Goal: Information Seeking & Learning: Learn about a topic

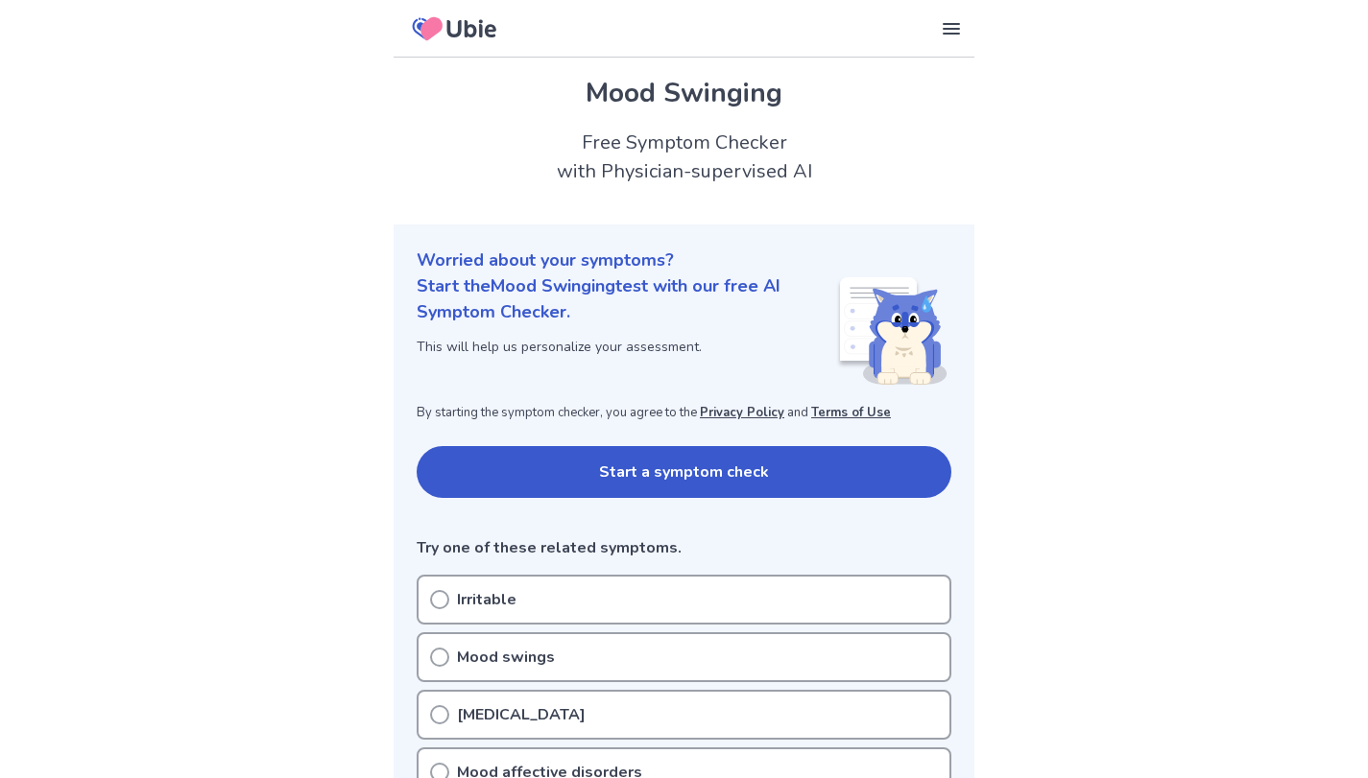
click at [873, 452] on button "Start a symptom check" at bounding box center [684, 472] width 535 height 52
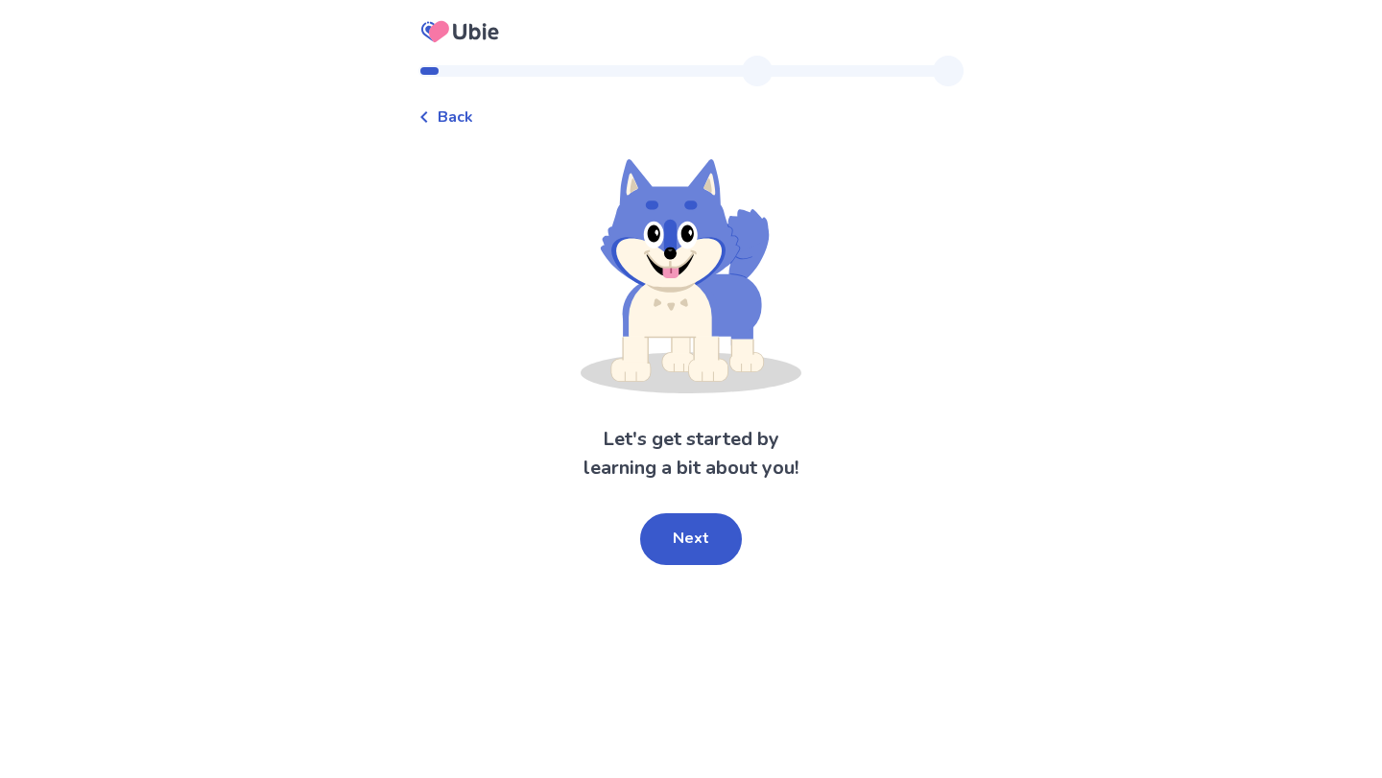
click at [702, 534] on button "Next" at bounding box center [691, 540] width 102 height 52
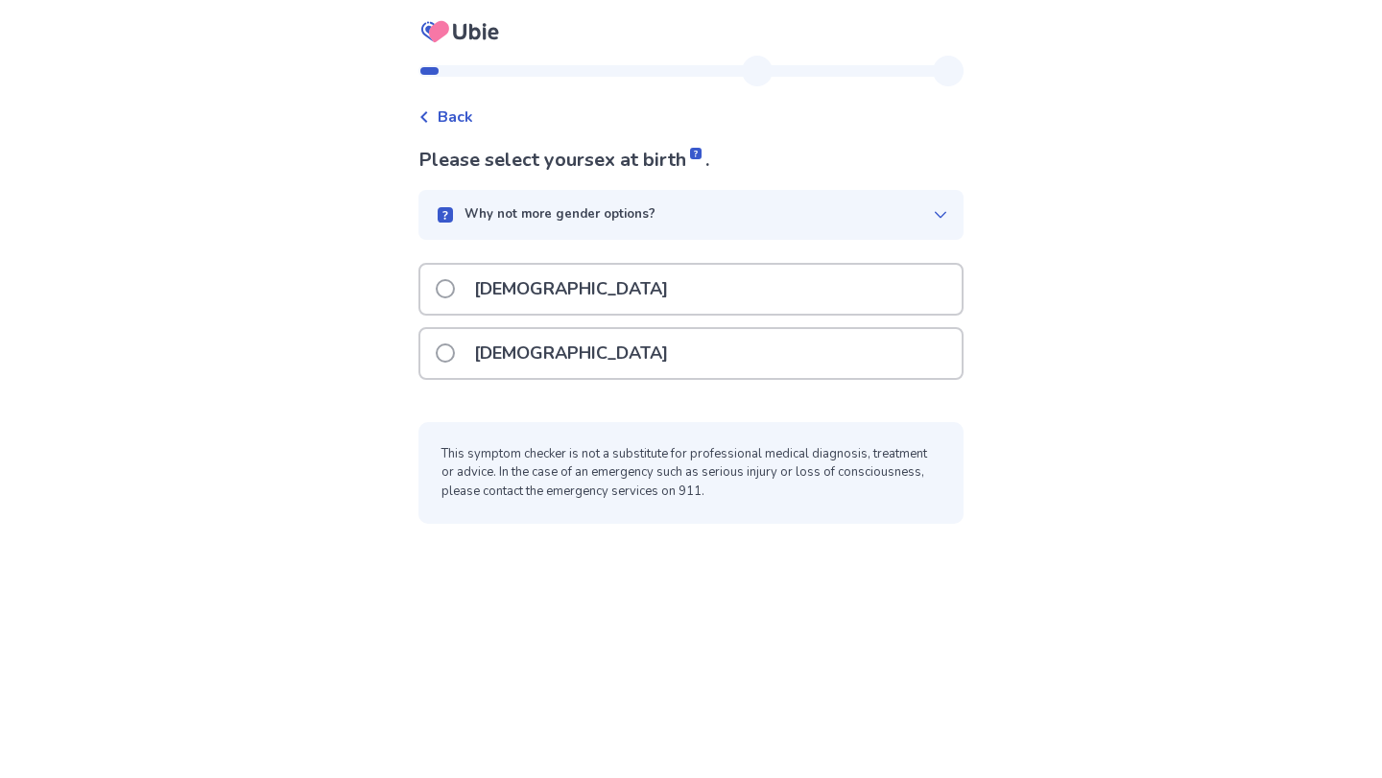
click at [801, 201] on div "Why not more gender options?" at bounding box center [690, 215] width 545 height 50
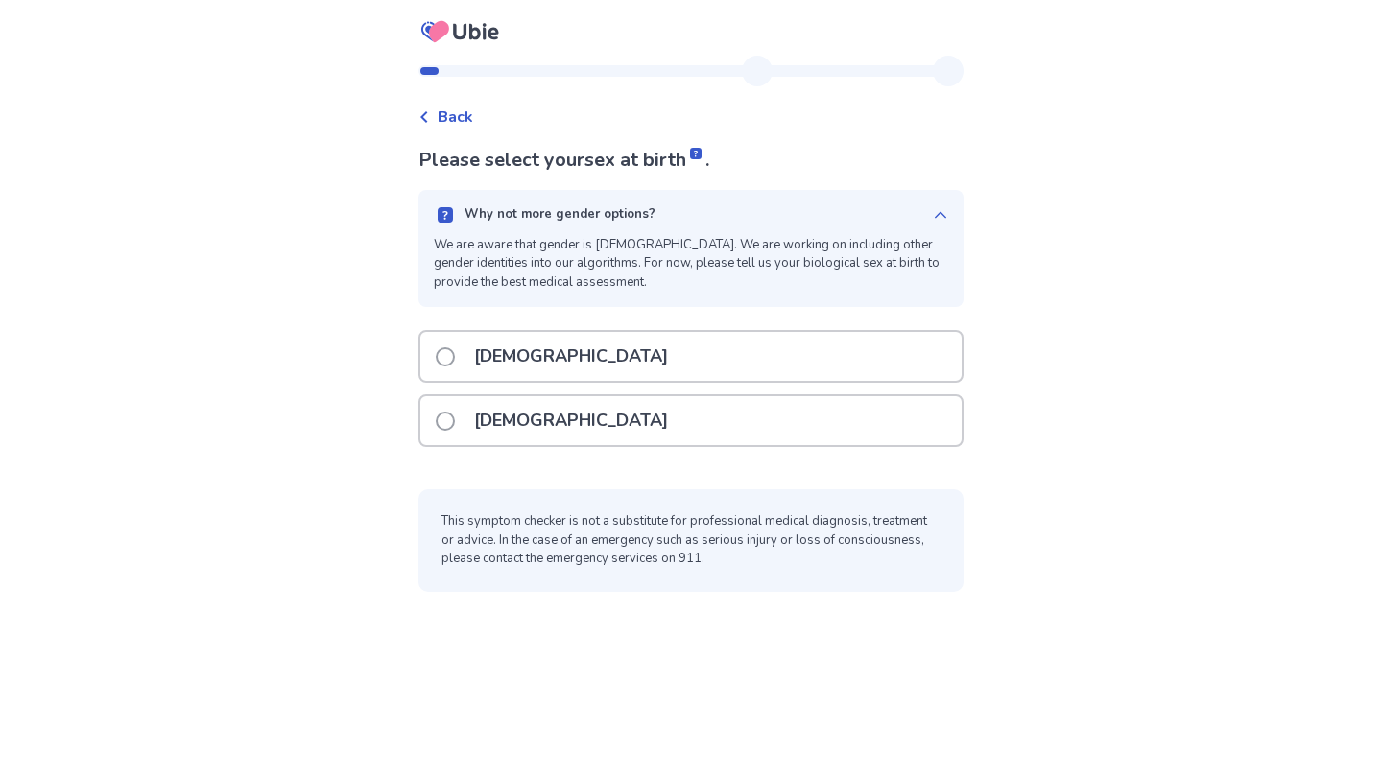
click at [647, 433] on div "[DEMOGRAPHIC_DATA]" at bounding box center [690, 420] width 541 height 49
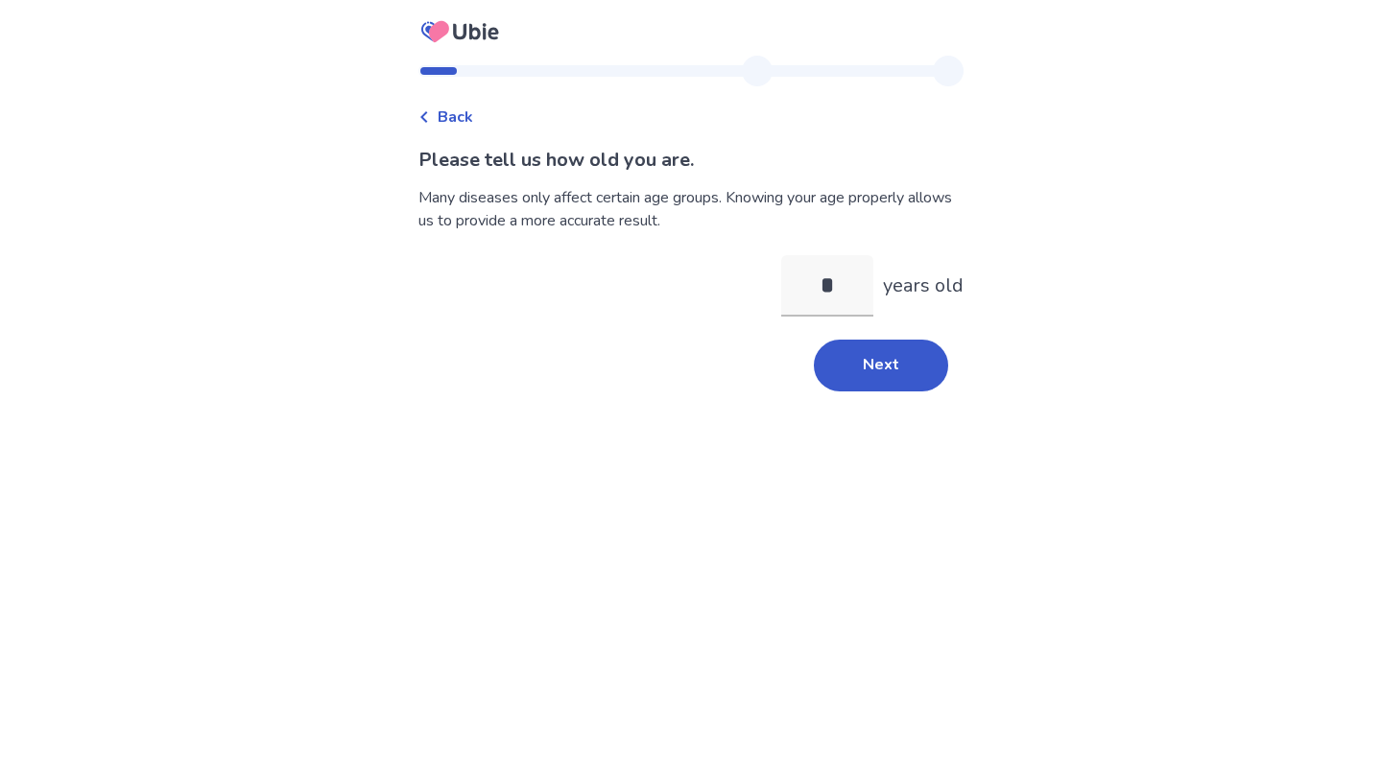
type input "**"
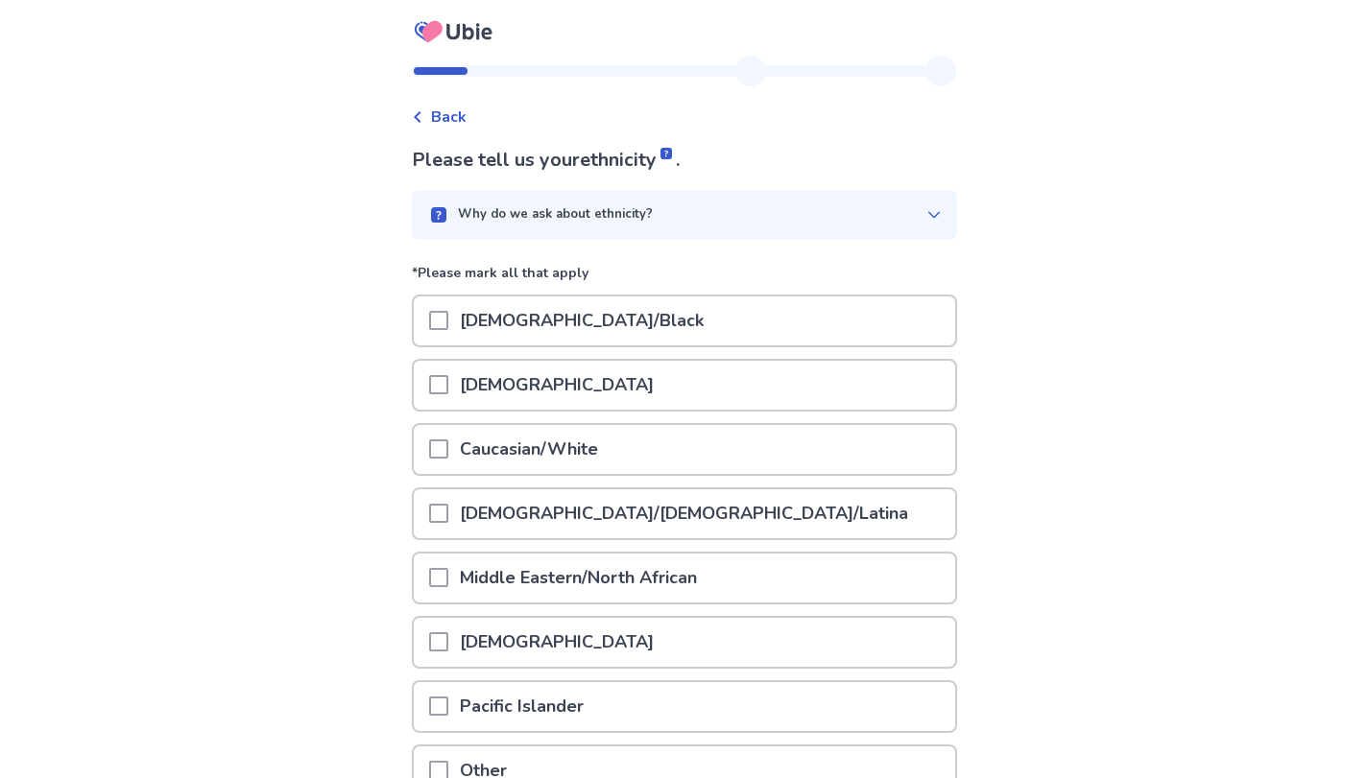
click at [698, 316] on div "[DEMOGRAPHIC_DATA]/Black" at bounding box center [684, 321] width 541 height 49
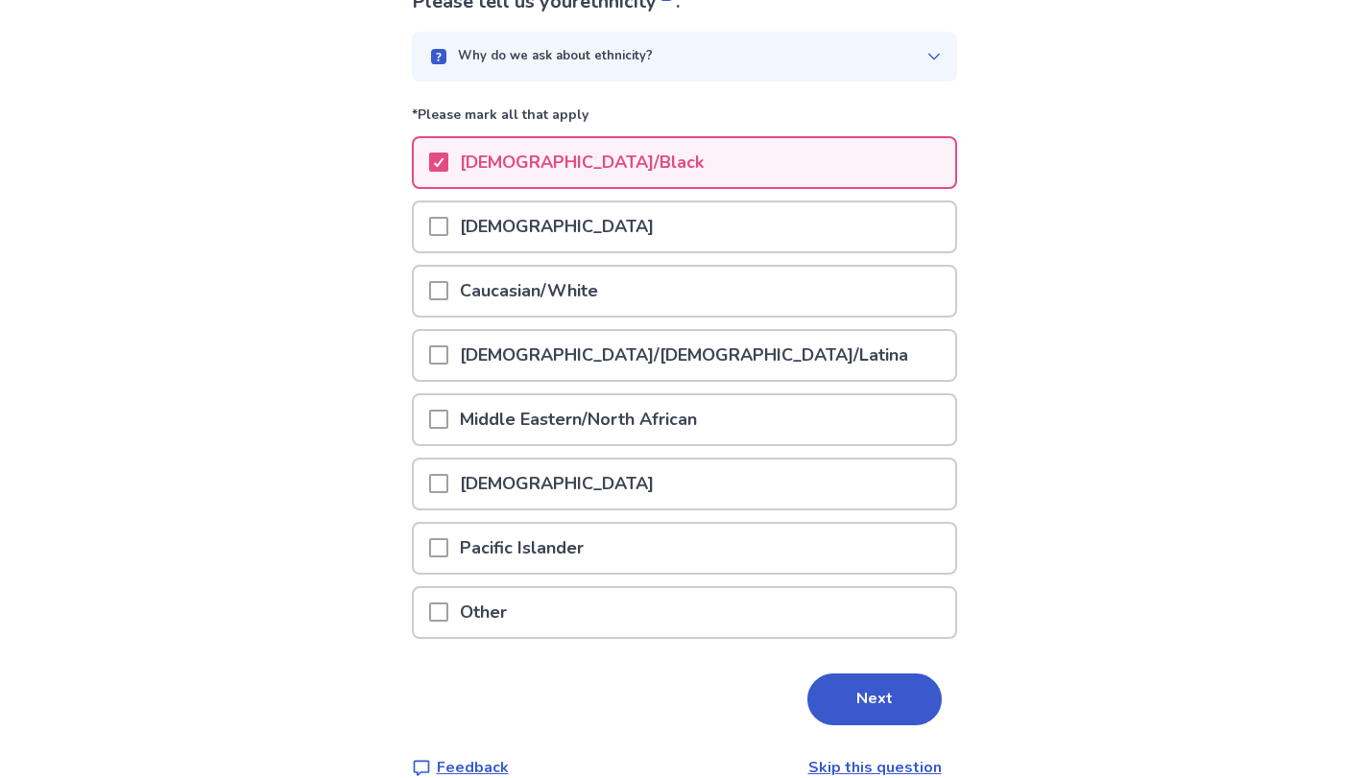
scroll to position [190, 0]
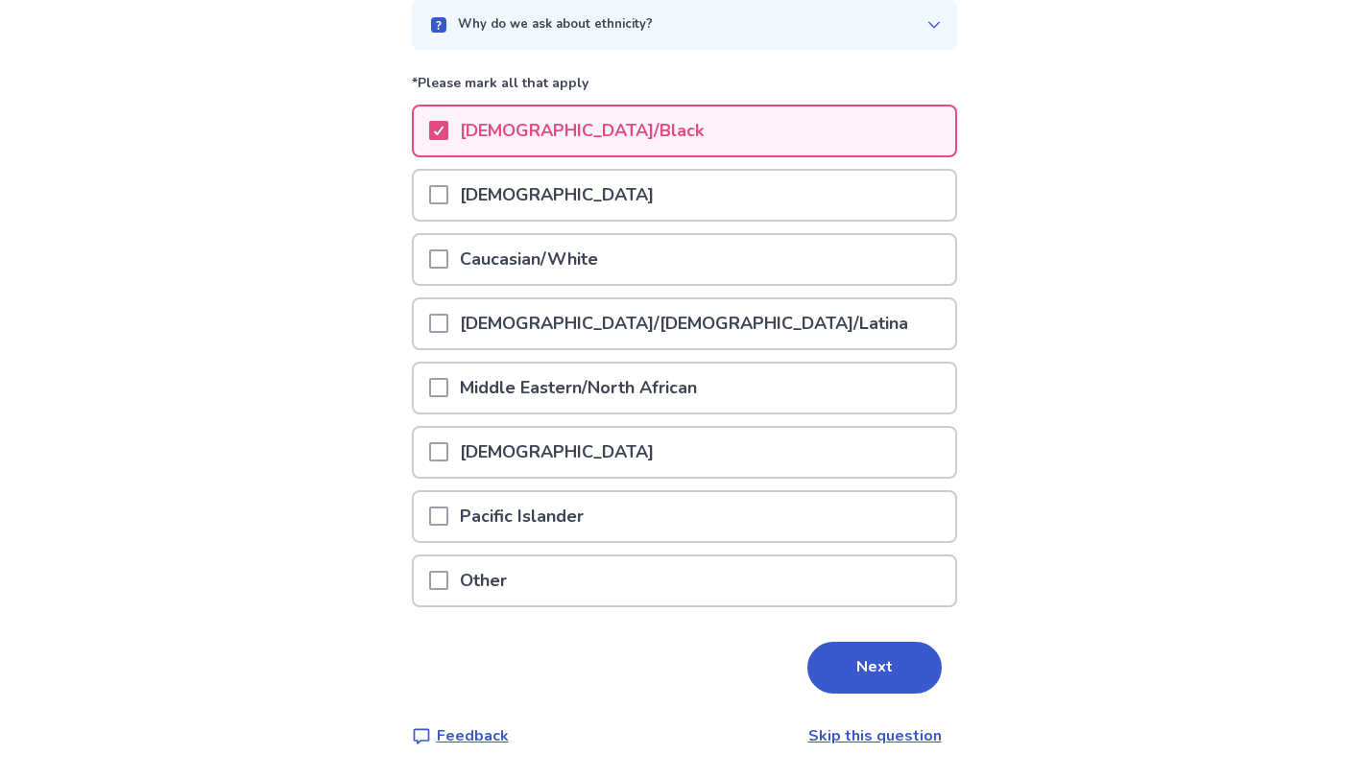
click at [811, 657] on button "Next" at bounding box center [874, 668] width 134 height 52
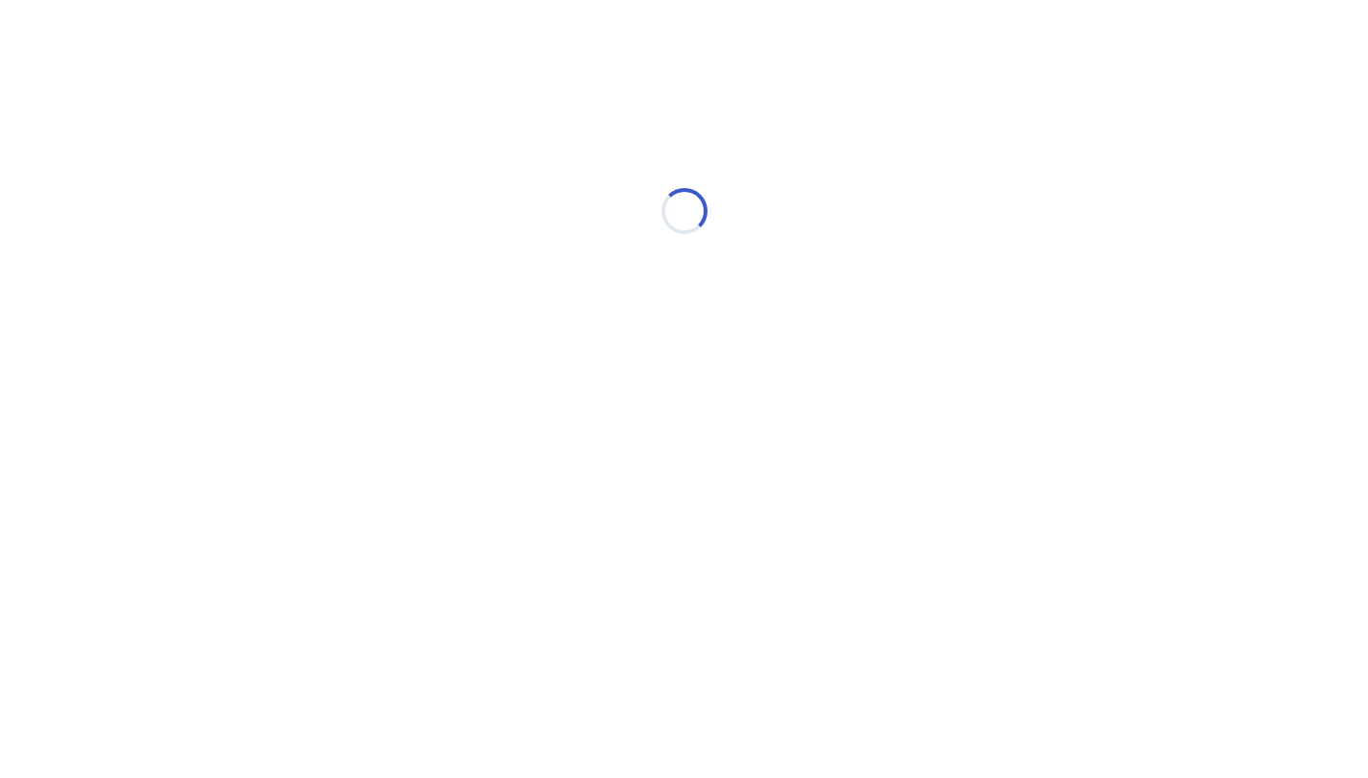
scroll to position [0, 0]
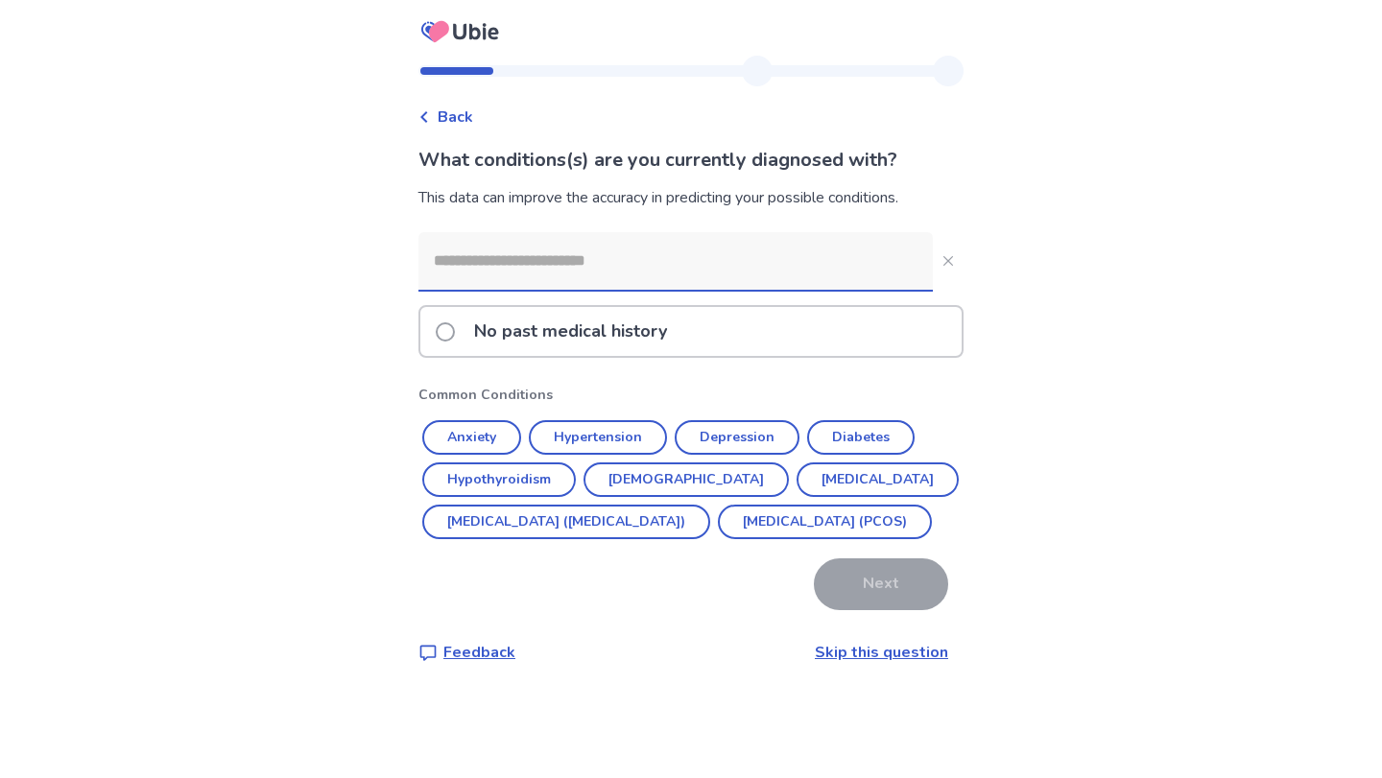
click at [647, 316] on p "No past medical history" at bounding box center [571, 331] width 216 height 49
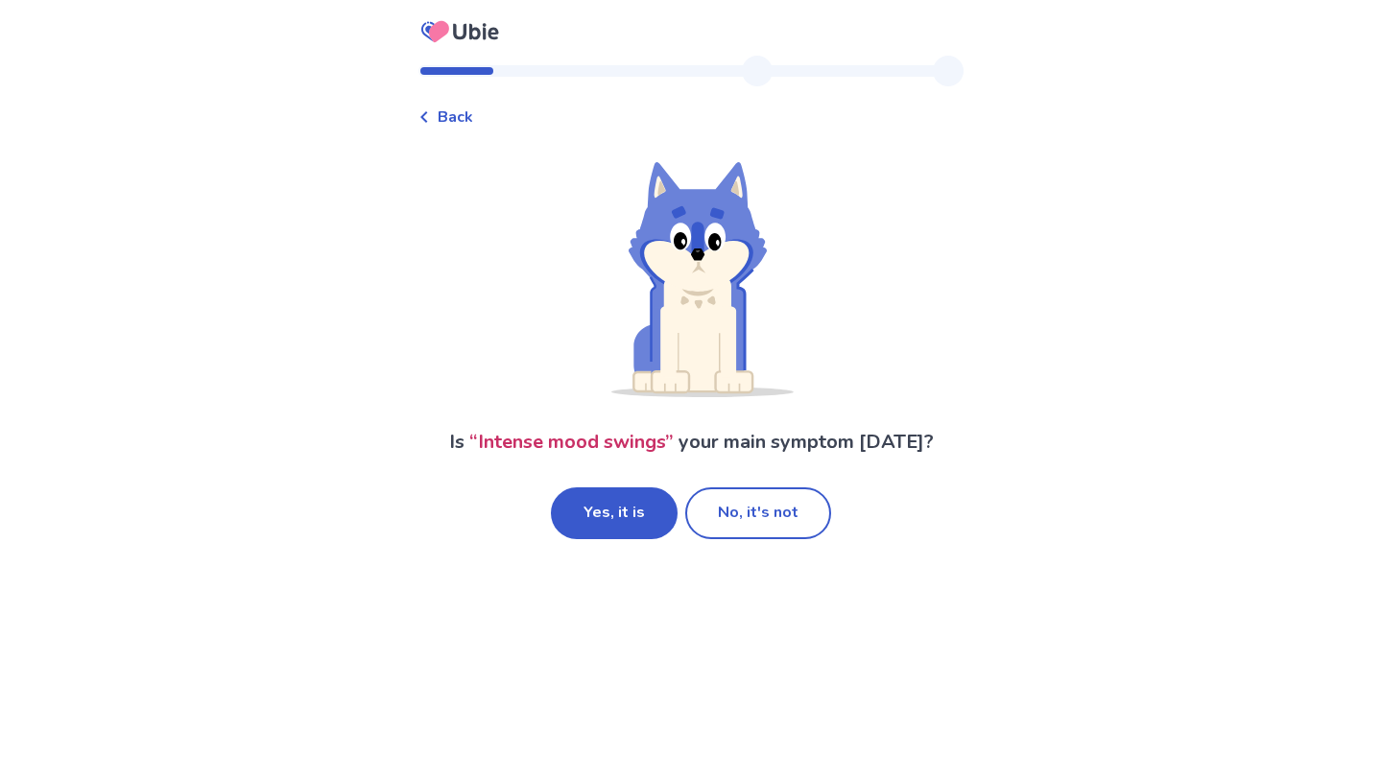
click at [646, 510] on button "Yes, it is" at bounding box center [614, 514] width 127 height 52
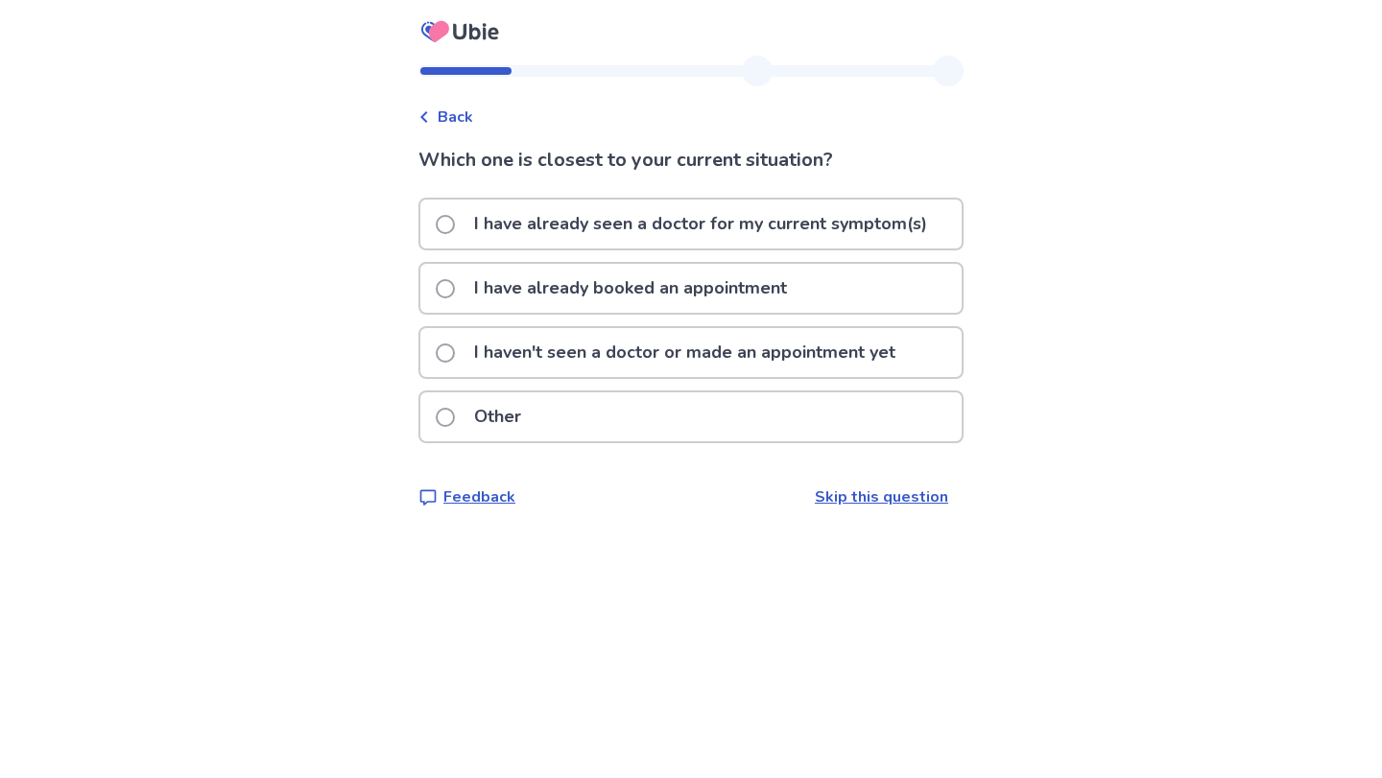
click at [565, 364] on p "I haven't seen a doctor or made an appointment yet" at bounding box center [685, 352] width 444 height 49
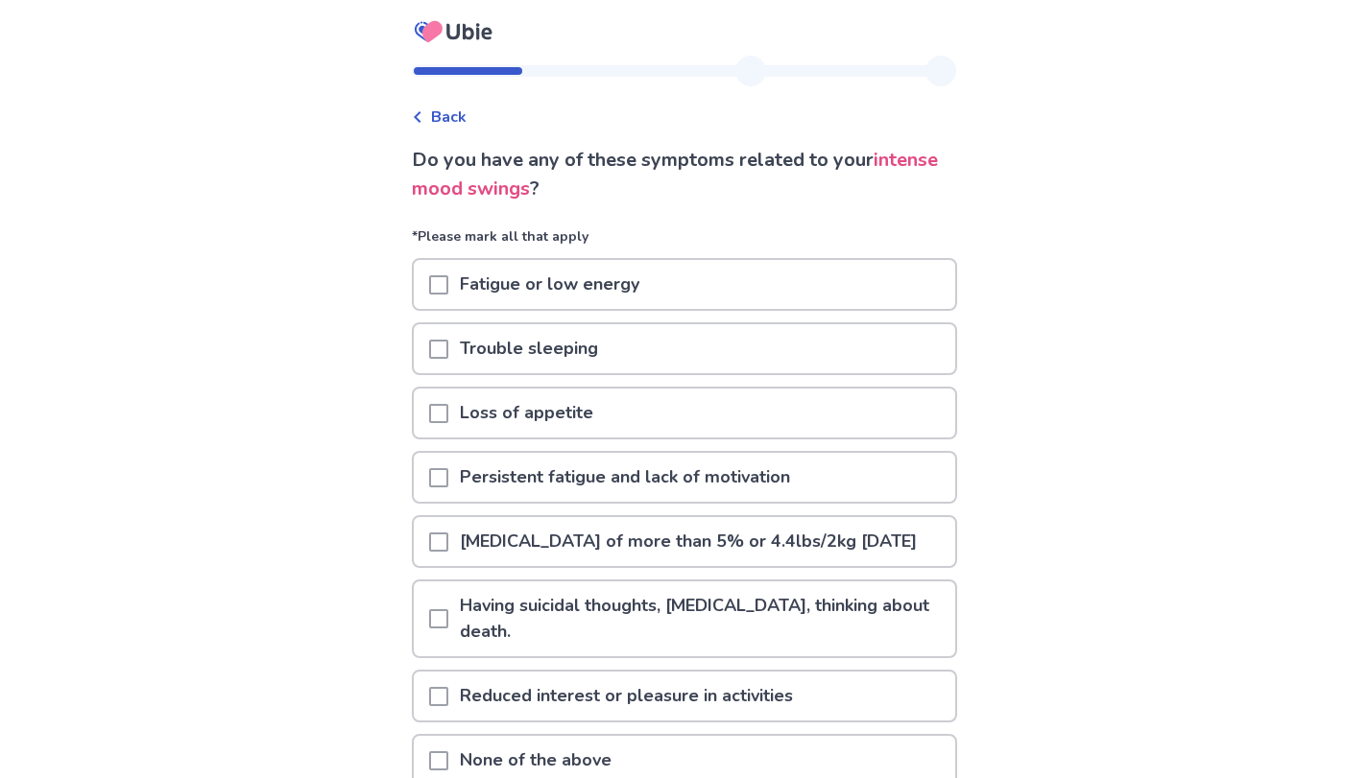
click at [584, 282] on p "Fatigue or low energy" at bounding box center [549, 284] width 203 height 49
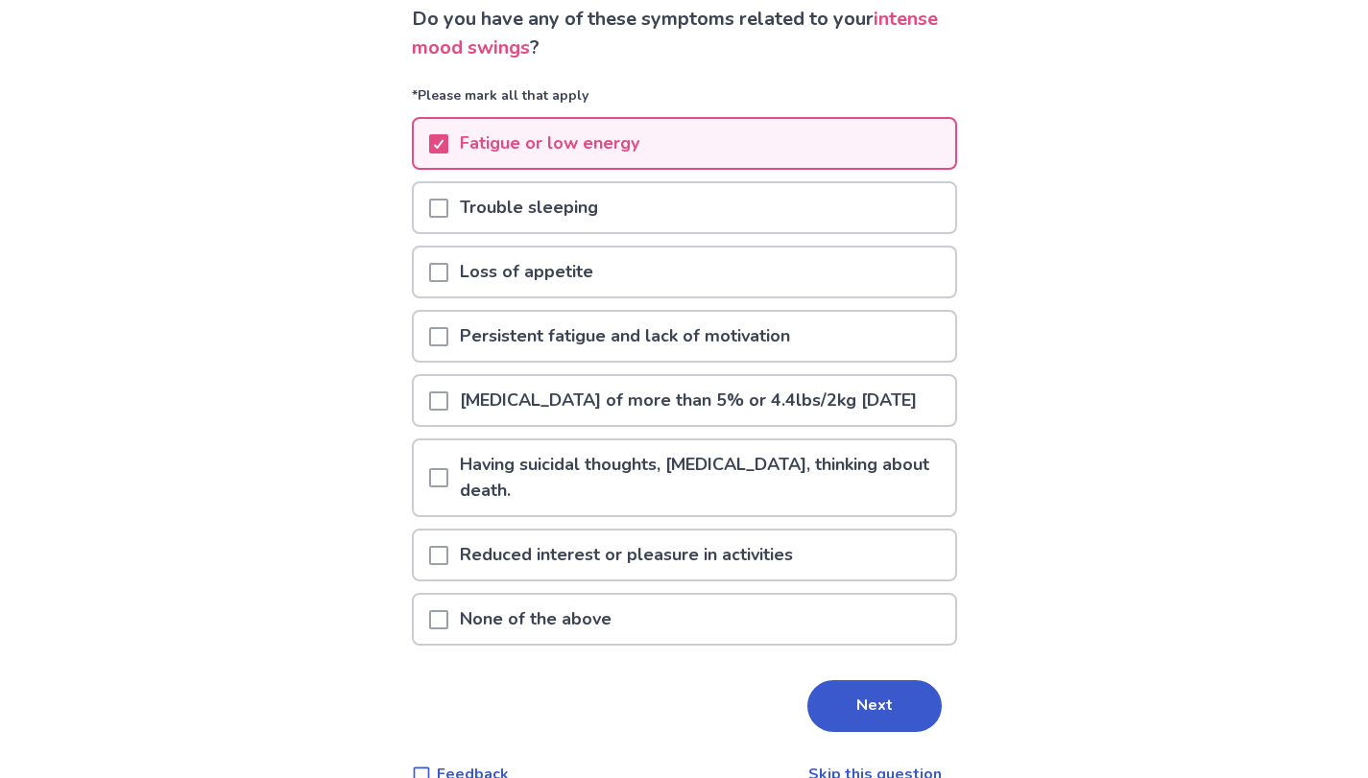
scroll to position [147, 0]
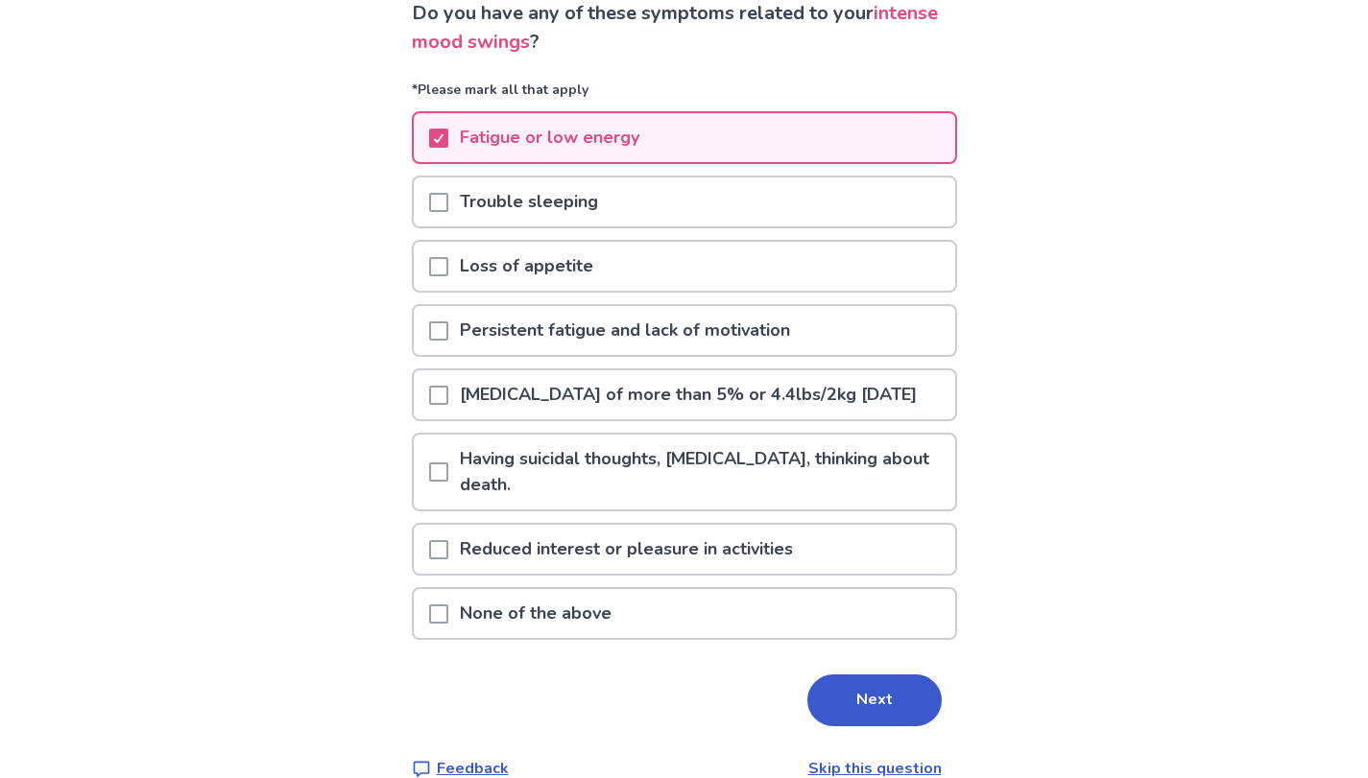
click at [760, 333] on p "Persistent fatigue and lack of motivation" at bounding box center [624, 330] width 353 height 49
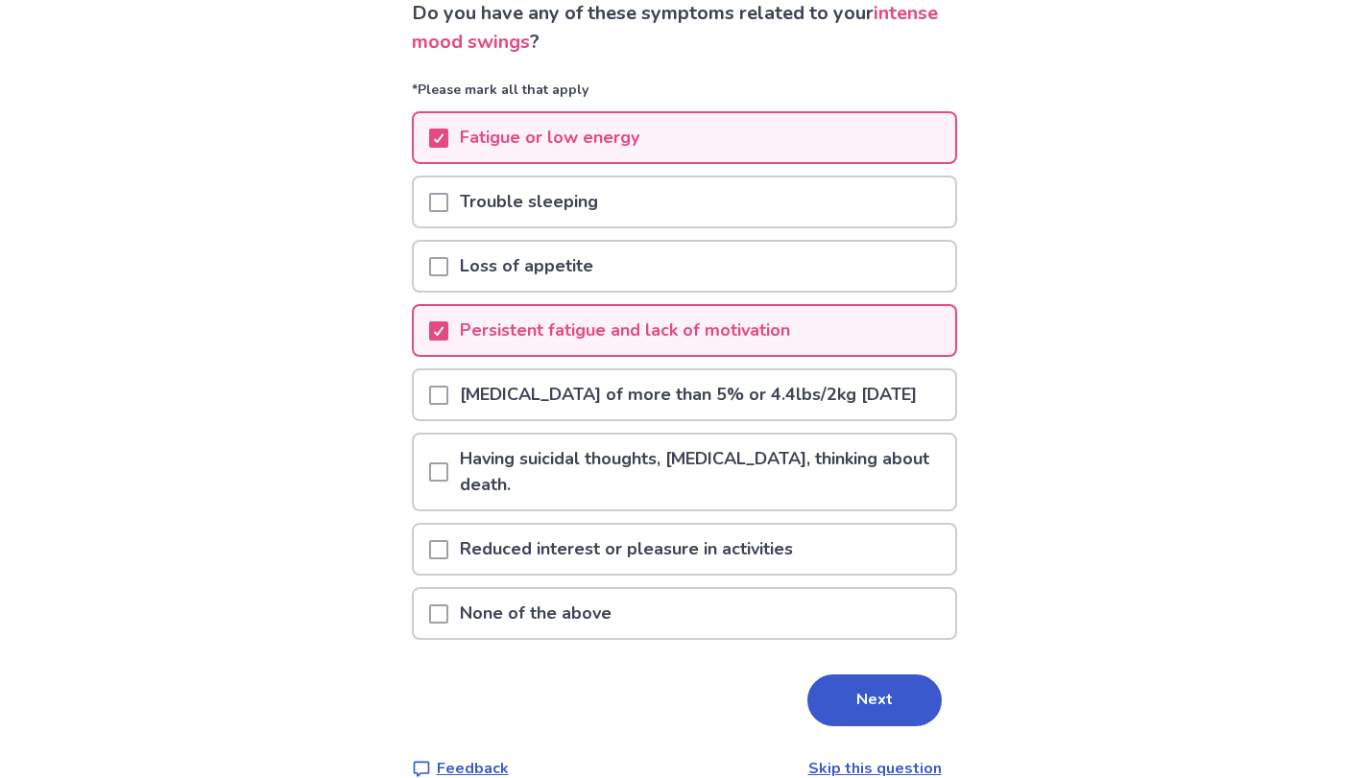
click at [747, 510] on p "Having suicidal thoughts, [MEDICAL_DATA], thinking about death." at bounding box center [701, 472] width 507 height 75
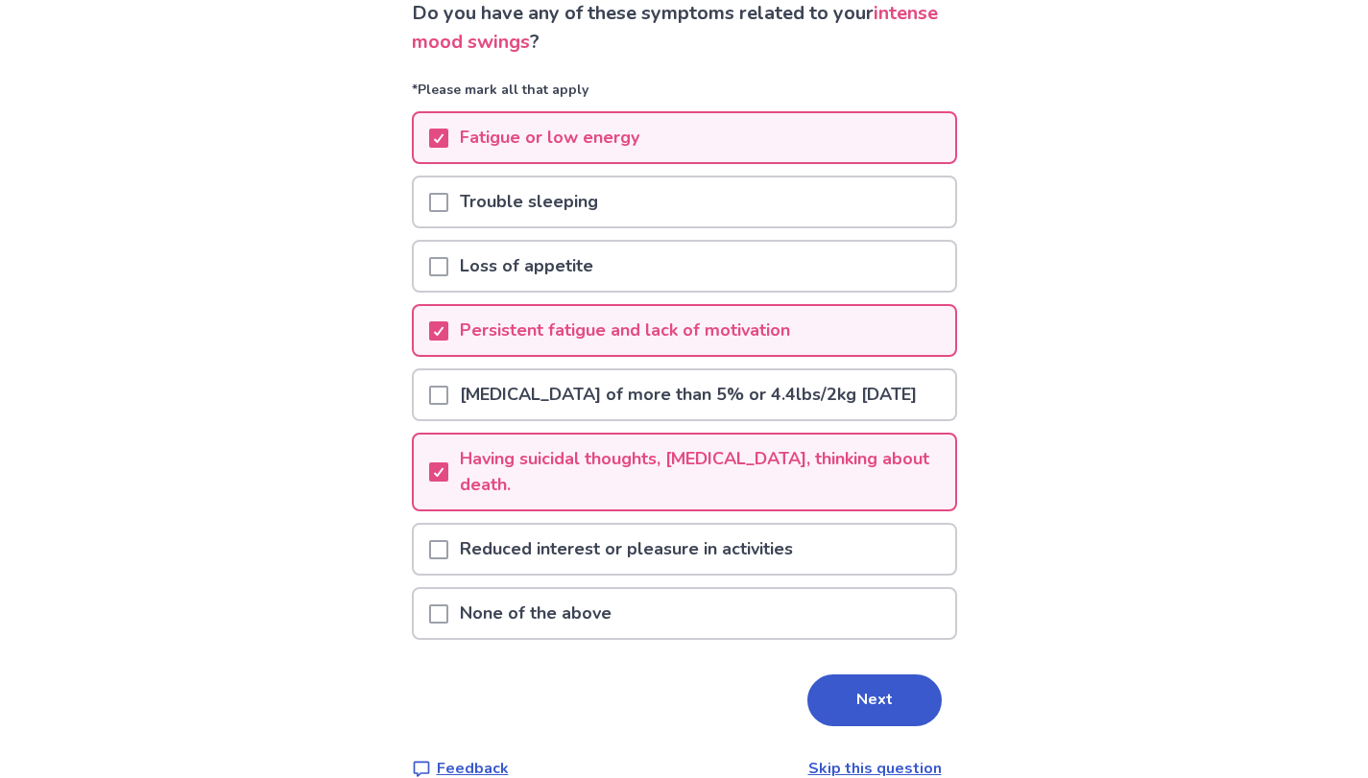
click at [729, 574] on p "Reduced interest or pleasure in activities" at bounding box center [626, 549] width 356 height 49
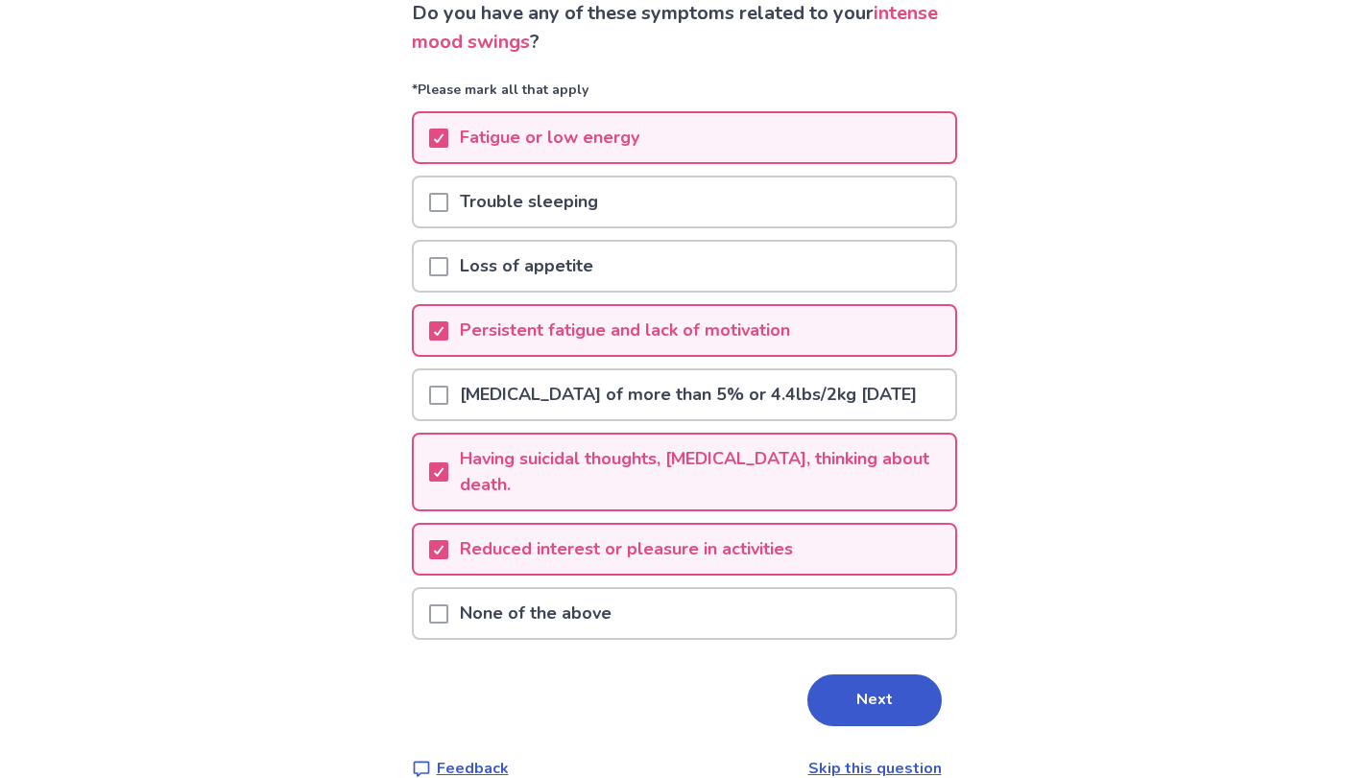
click at [850, 708] on button "Next" at bounding box center [874, 701] width 134 height 52
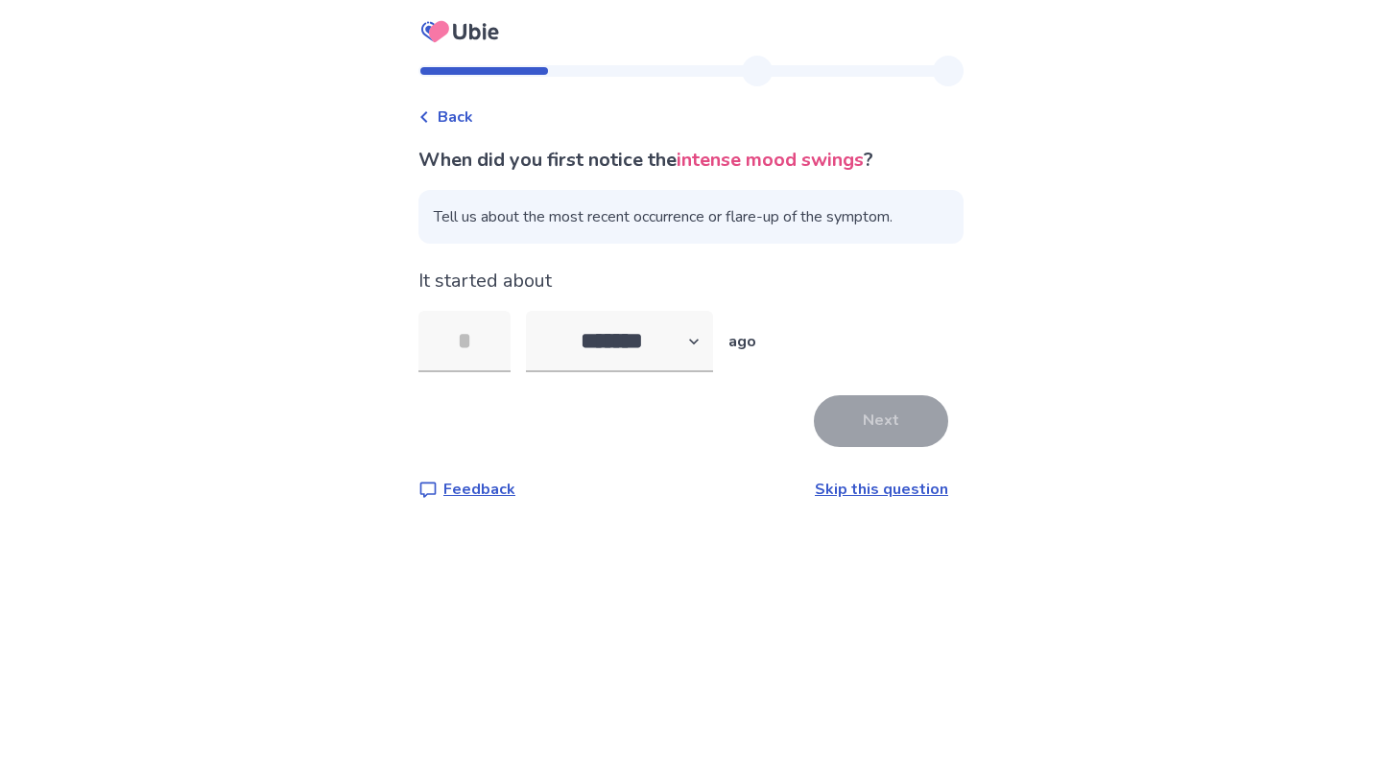
click at [502, 356] on input "tel" at bounding box center [464, 341] width 92 height 61
click at [671, 347] on select "******* ****** ******* ******** *******" at bounding box center [619, 341] width 187 height 61
select select "*"
click at [537, 311] on select "******* ****** ******* ******** *******" at bounding box center [619, 341] width 187 height 61
click at [492, 353] on input "tel" at bounding box center [464, 341] width 92 height 61
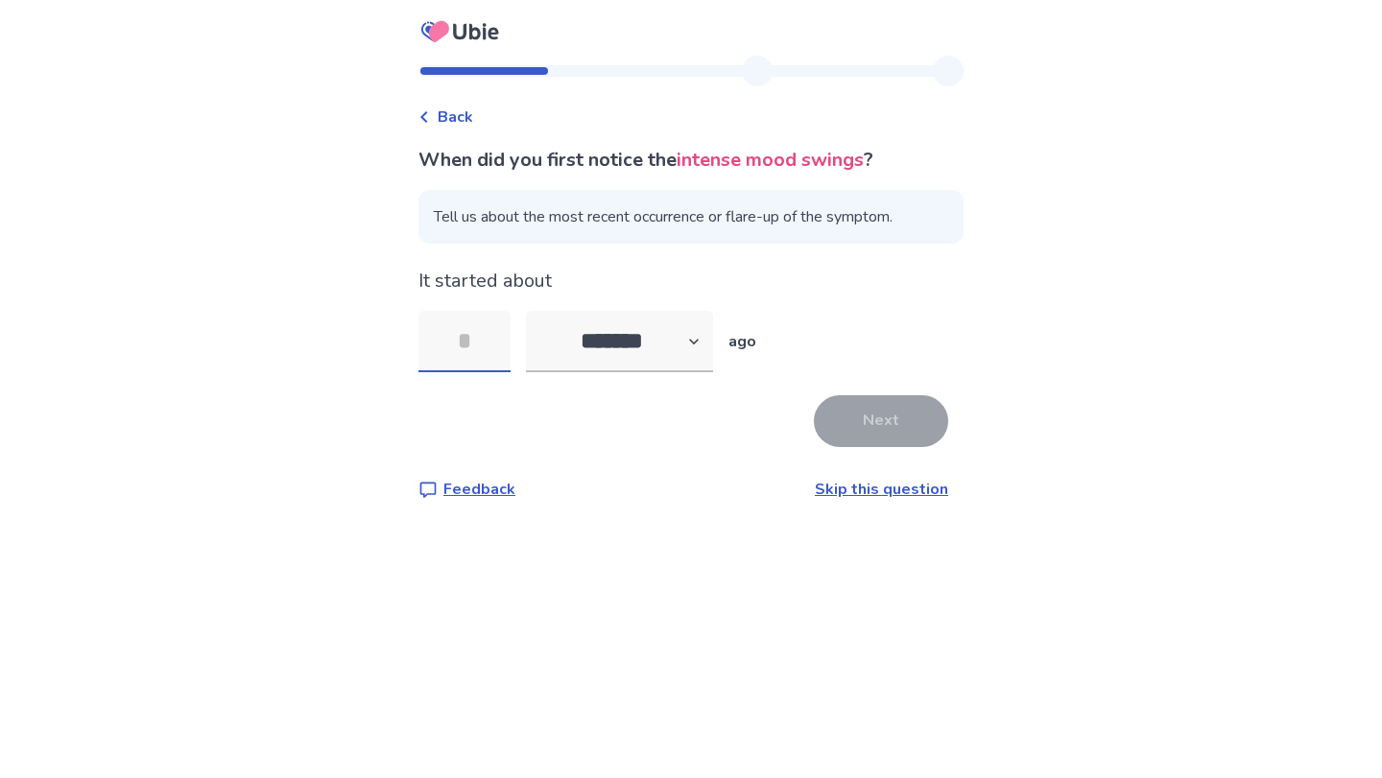
type input "*"
click at [920, 418] on button "Next" at bounding box center [881, 421] width 134 height 52
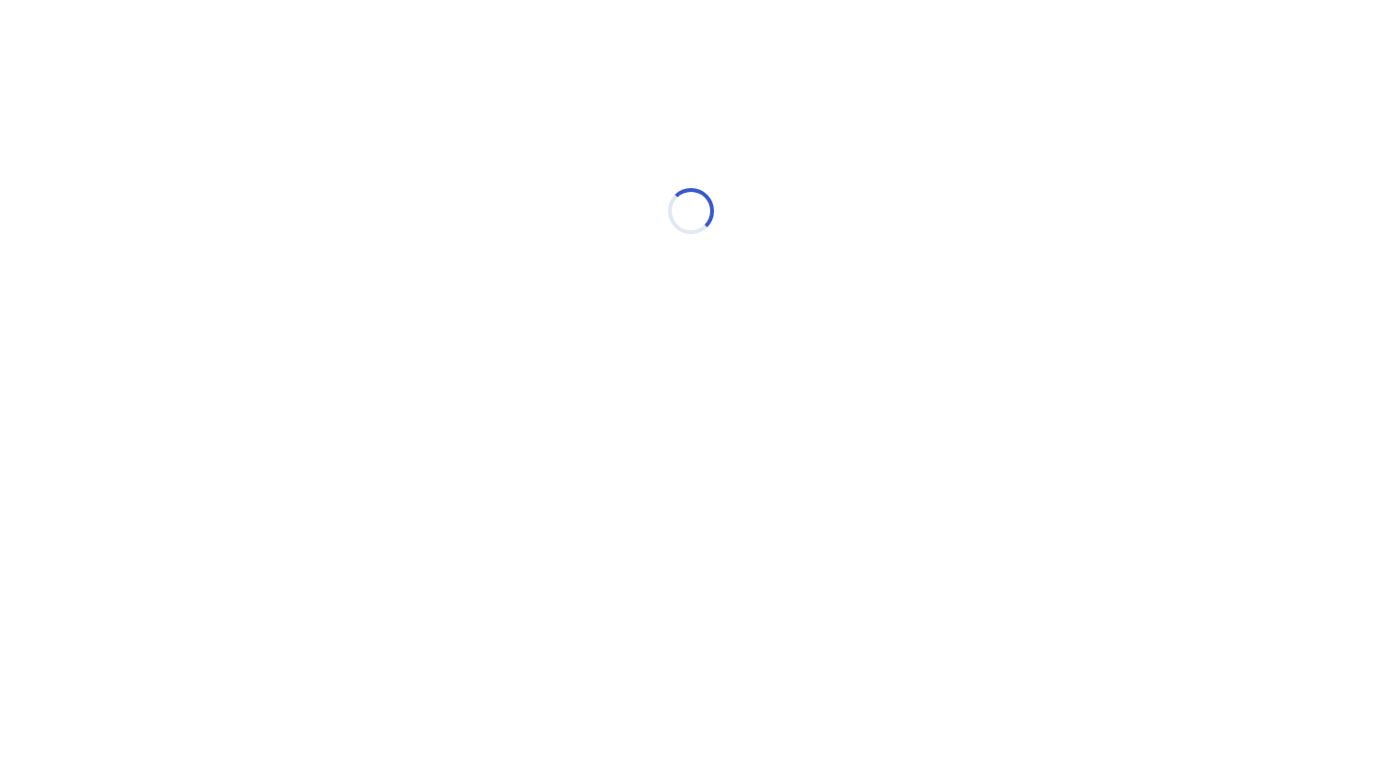
select select "*"
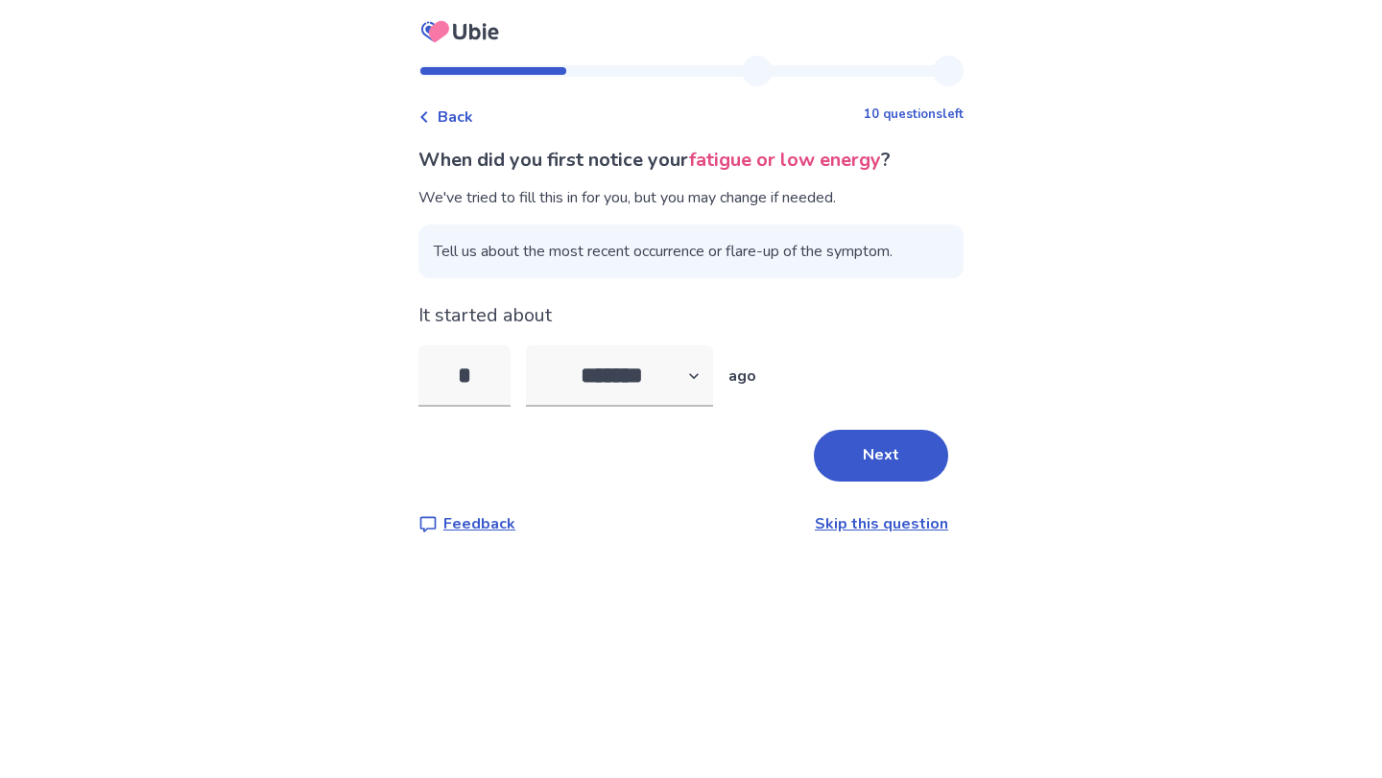
drag, startPoint x: 489, startPoint y: 375, endPoint x: 417, endPoint y: 371, distance: 72.1
click at [417, 371] on div "Back 10 questions left When did you first notice your fatigue or low energy ? W…" at bounding box center [691, 311] width 576 height 511
click at [705, 388] on select "******* ****** ******* ******** *******" at bounding box center [619, 376] width 187 height 61
select select "*"
click at [537, 346] on select "******* ****** ******* ******** *******" at bounding box center [619, 376] width 187 height 61
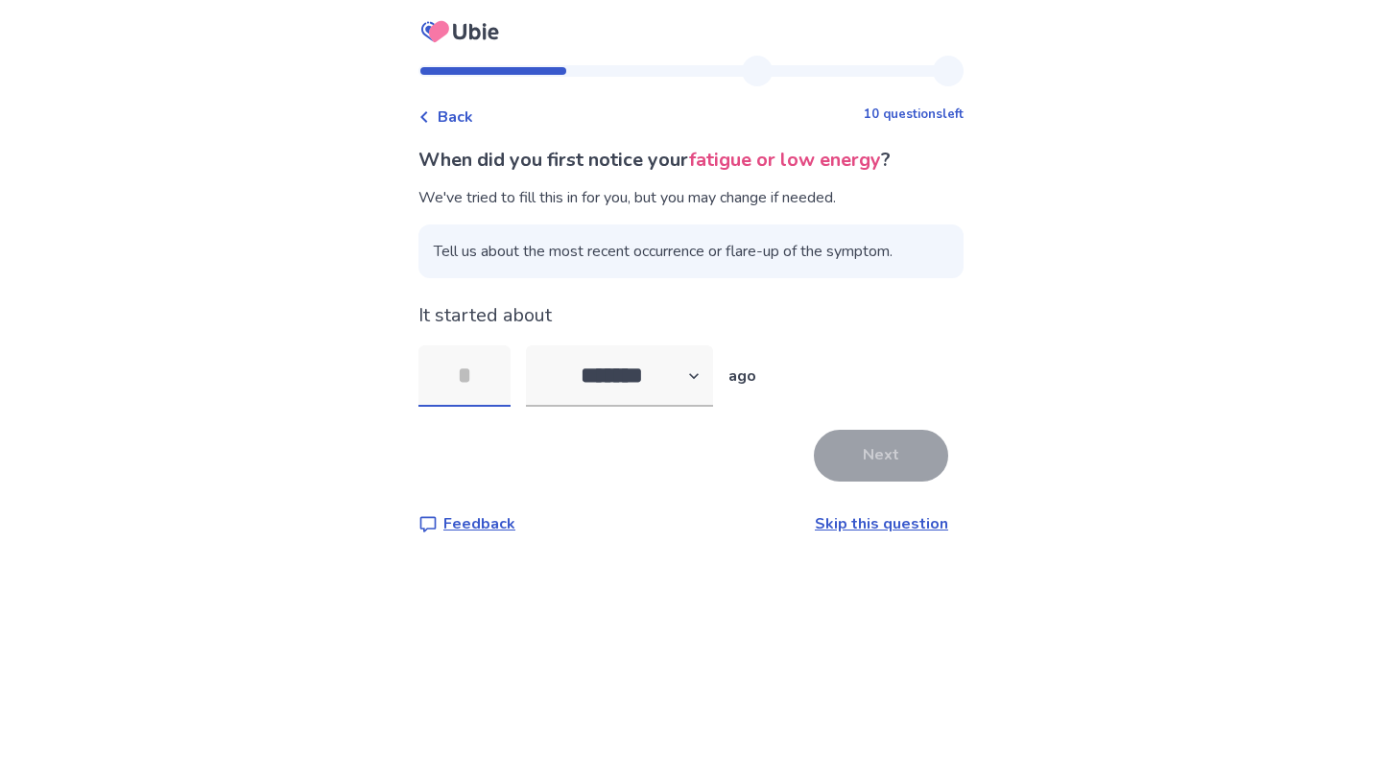
click at [478, 383] on input "tel" at bounding box center [464, 376] width 92 height 61
type input "*"
click at [814, 448] on button "Next" at bounding box center [881, 456] width 134 height 52
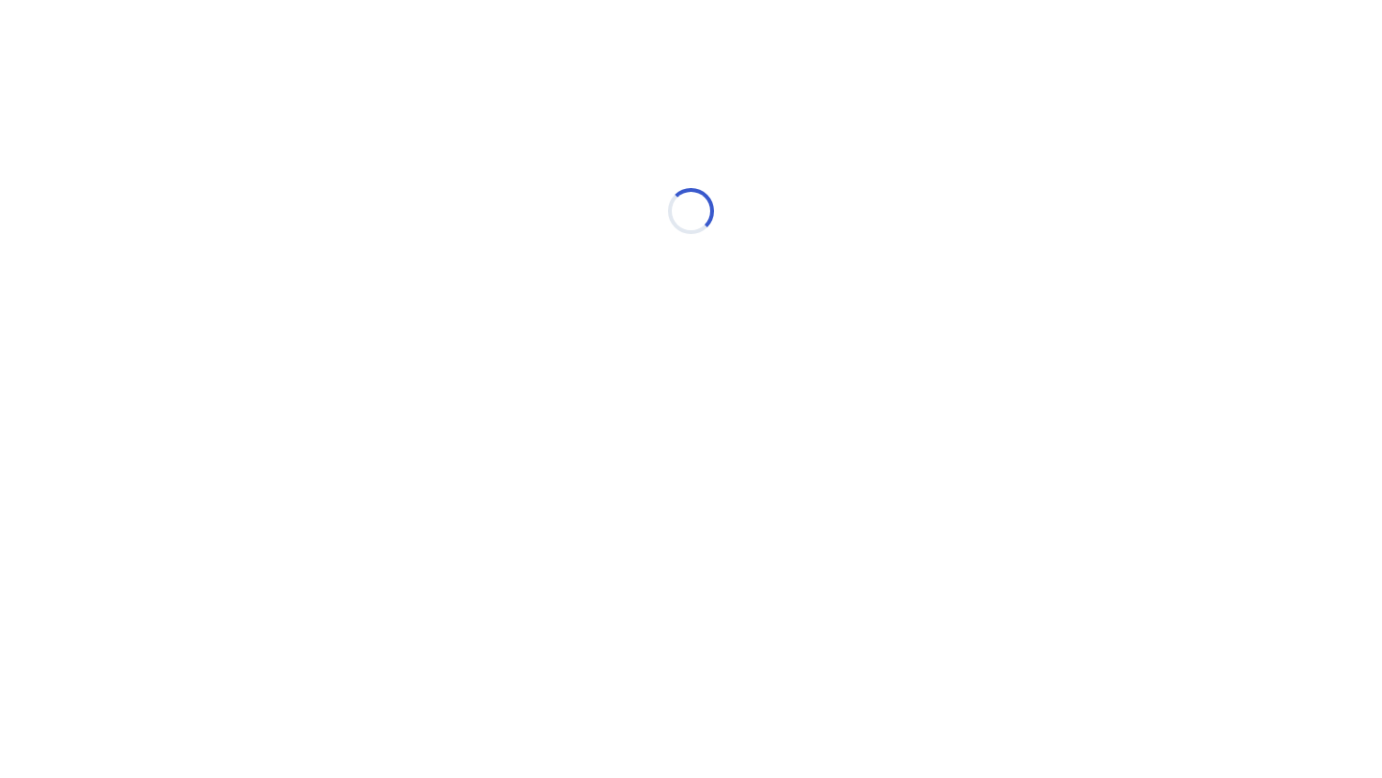
select select "*"
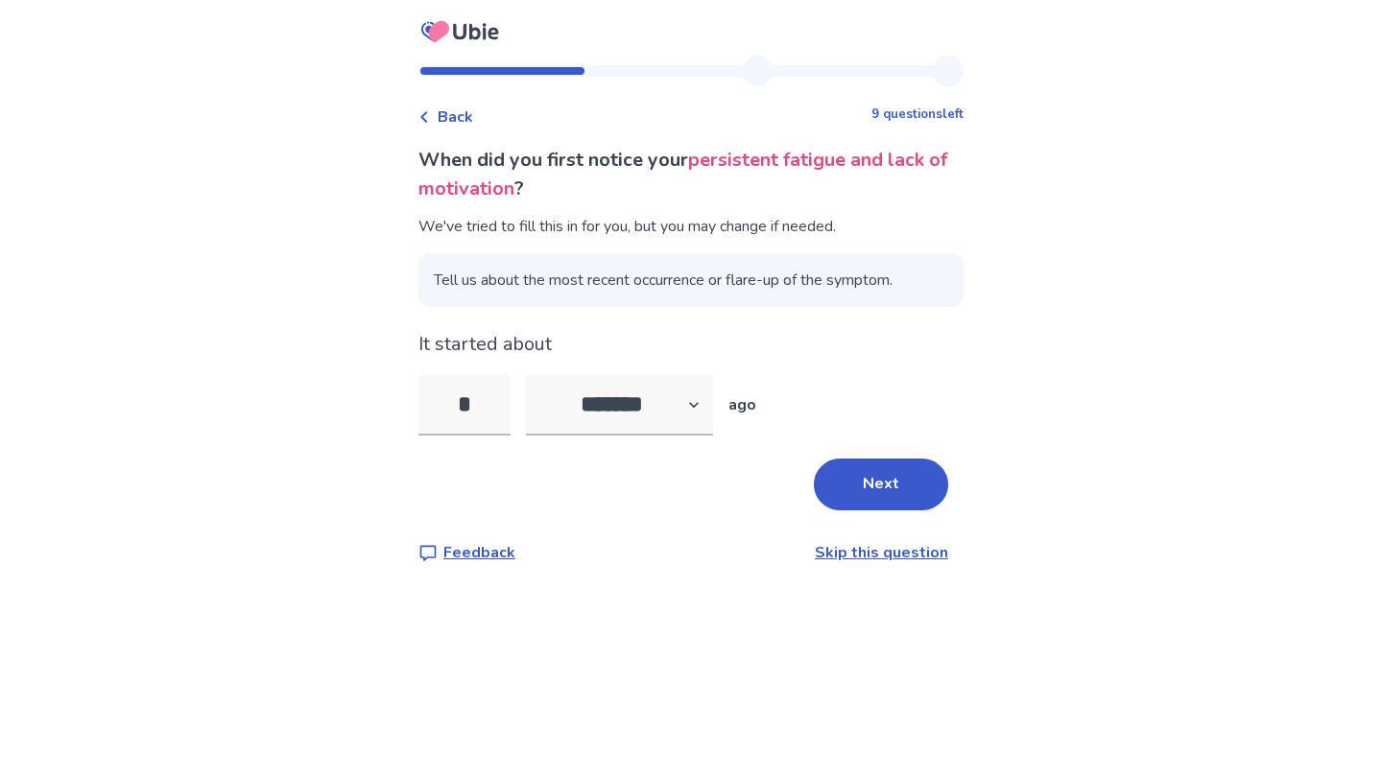
drag, startPoint x: 478, startPoint y: 406, endPoint x: 446, endPoint y: 400, distance: 32.2
click at [446, 400] on input "*" at bounding box center [464, 404] width 92 height 61
click at [841, 561] on link "Skip this question" at bounding box center [881, 552] width 133 height 21
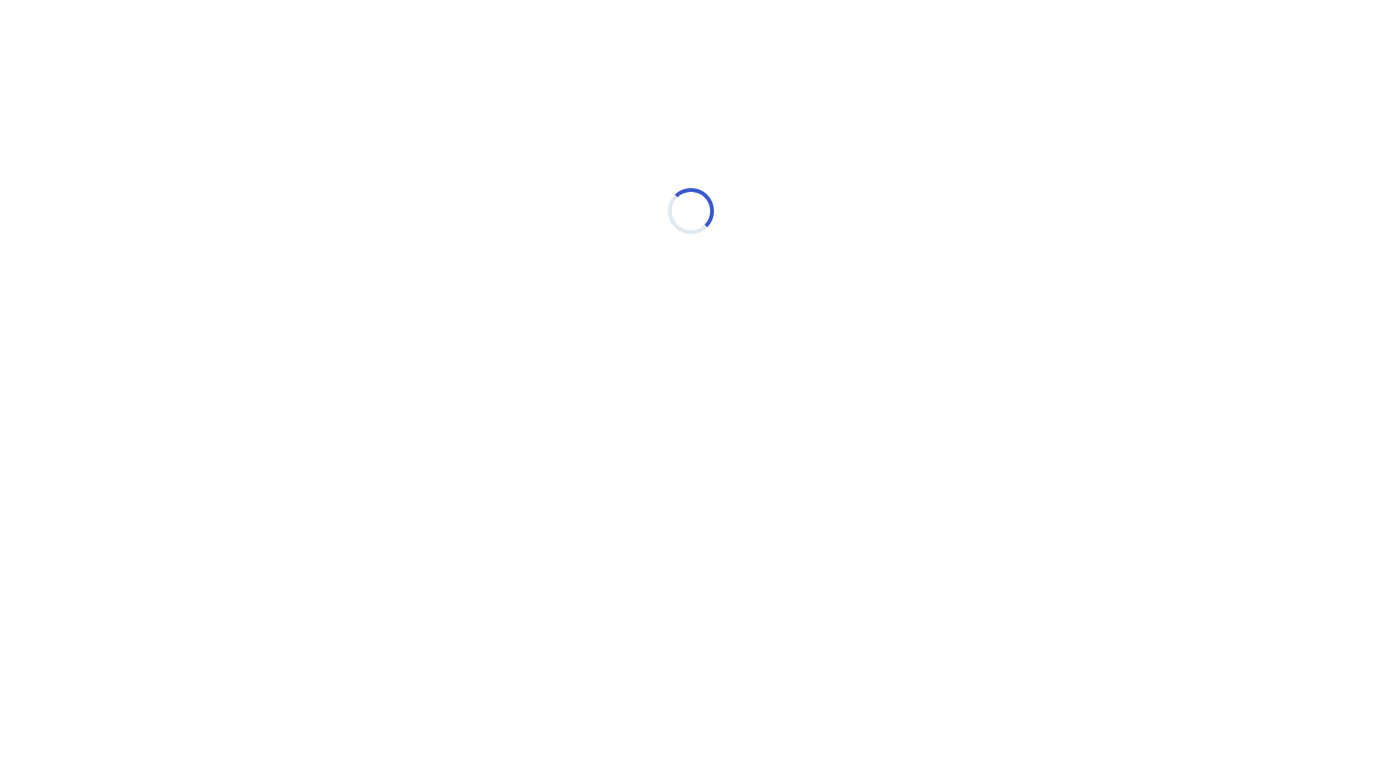
select select "*"
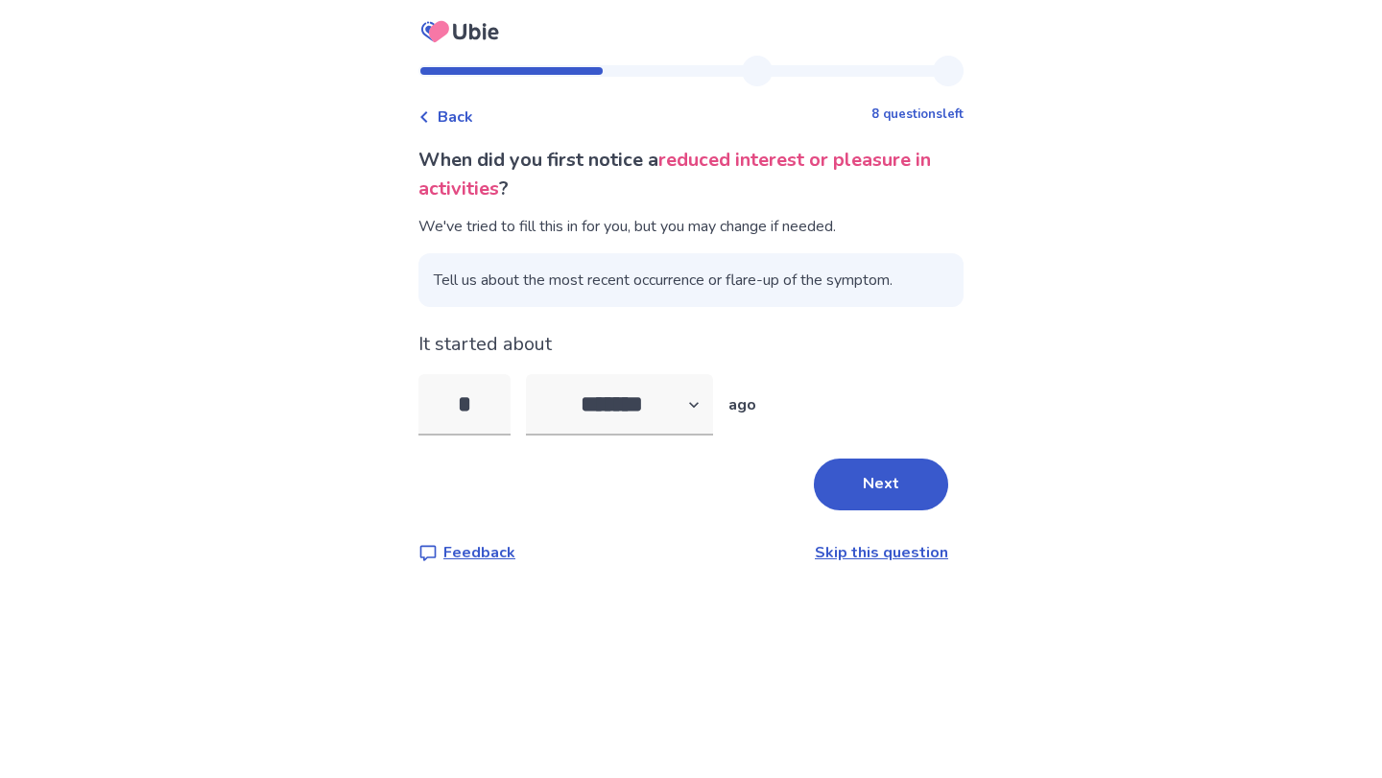
click at [841, 561] on link "Skip this question" at bounding box center [881, 552] width 133 height 21
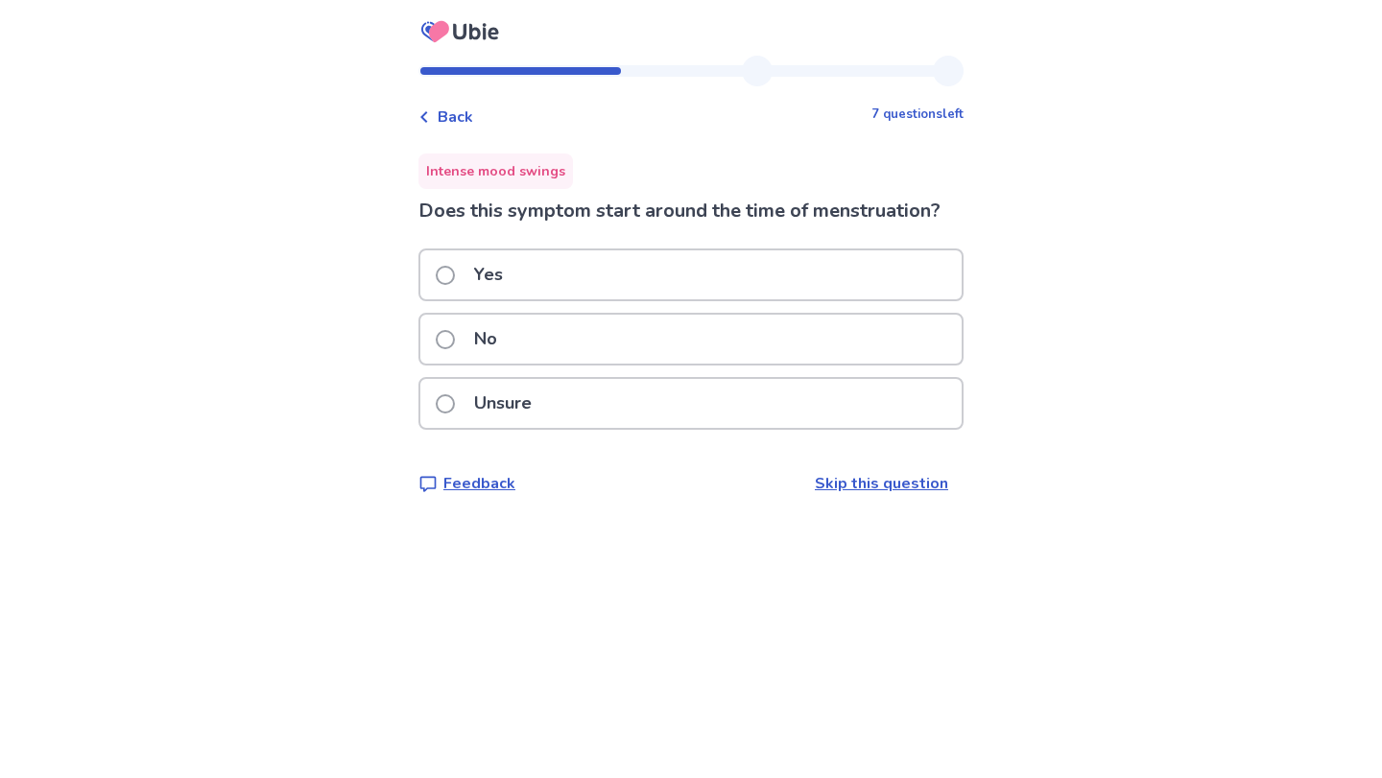
click at [767, 299] on div "Yes" at bounding box center [690, 275] width 541 height 49
click at [766, 415] on div "Unsure" at bounding box center [690, 403] width 541 height 49
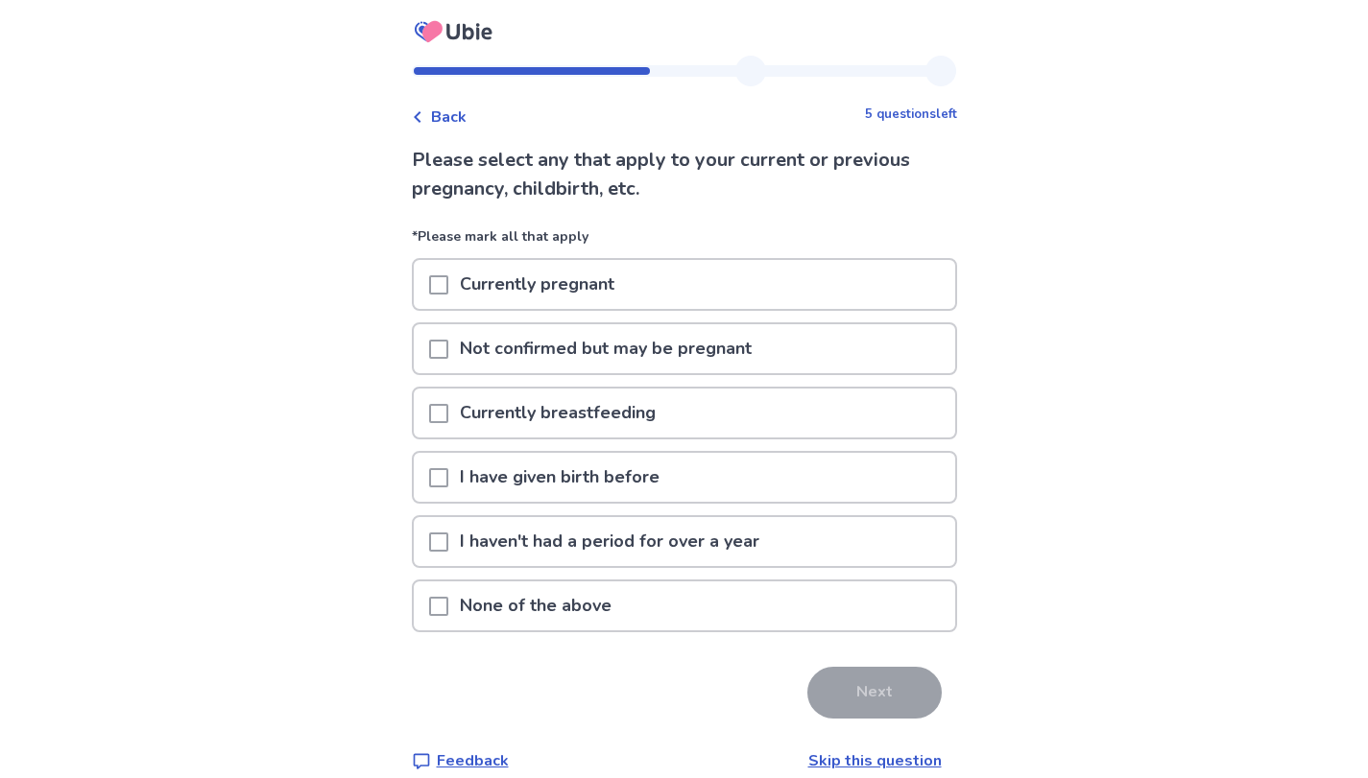
click at [752, 604] on div "None of the above" at bounding box center [684, 606] width 541 height 49
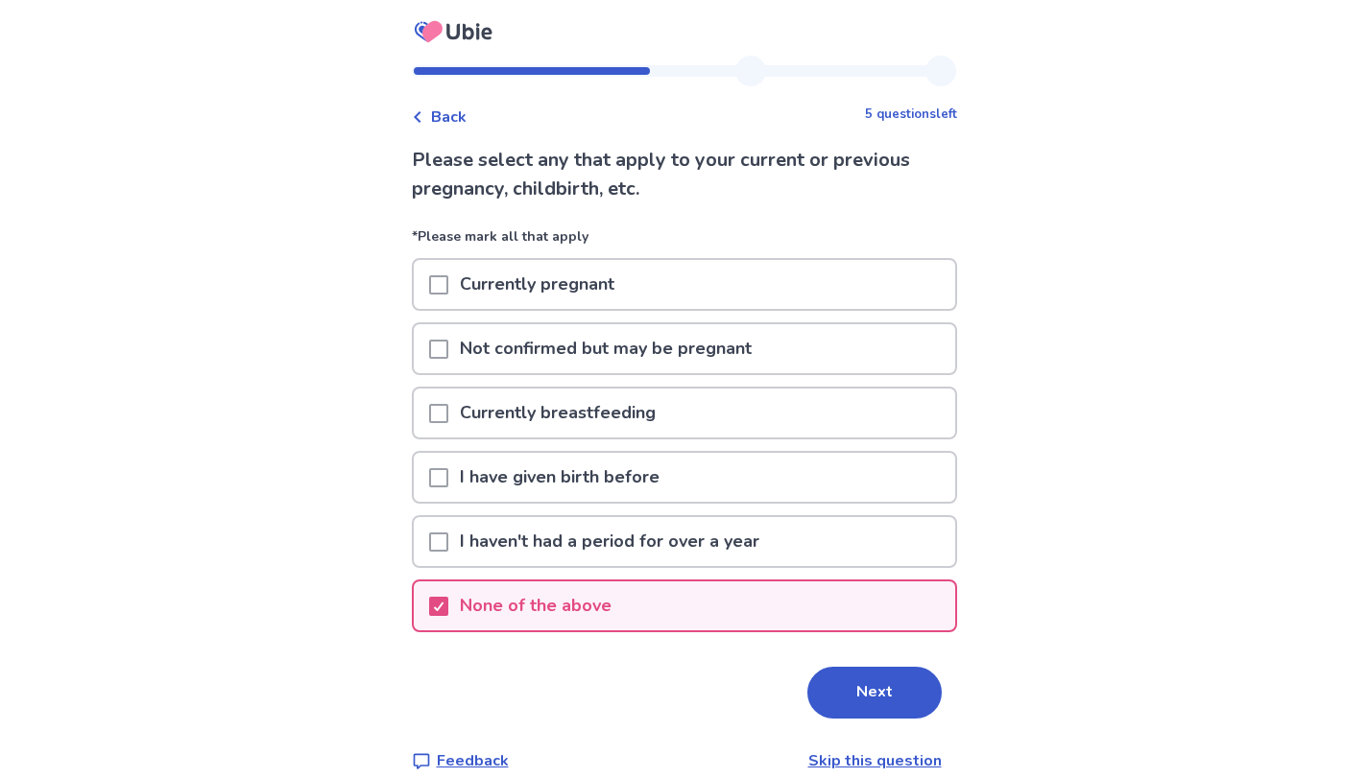
click at [838, 682] on button "Next" at bounding box center [874, 693] width 134 height 52
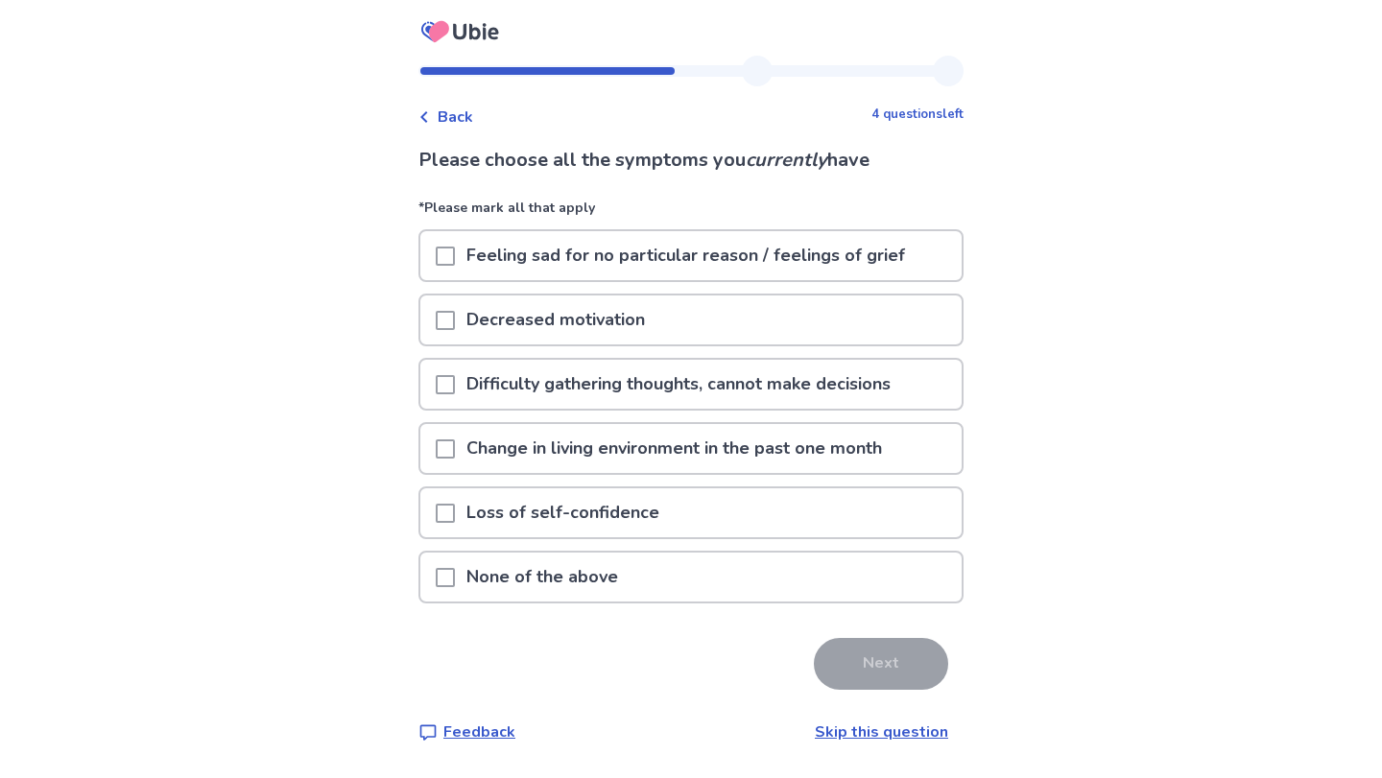
click at [887, 268] on p "Feeling sad for no particular reason / feelings of grief" at bounding box center [686, 255] width 462 height 49
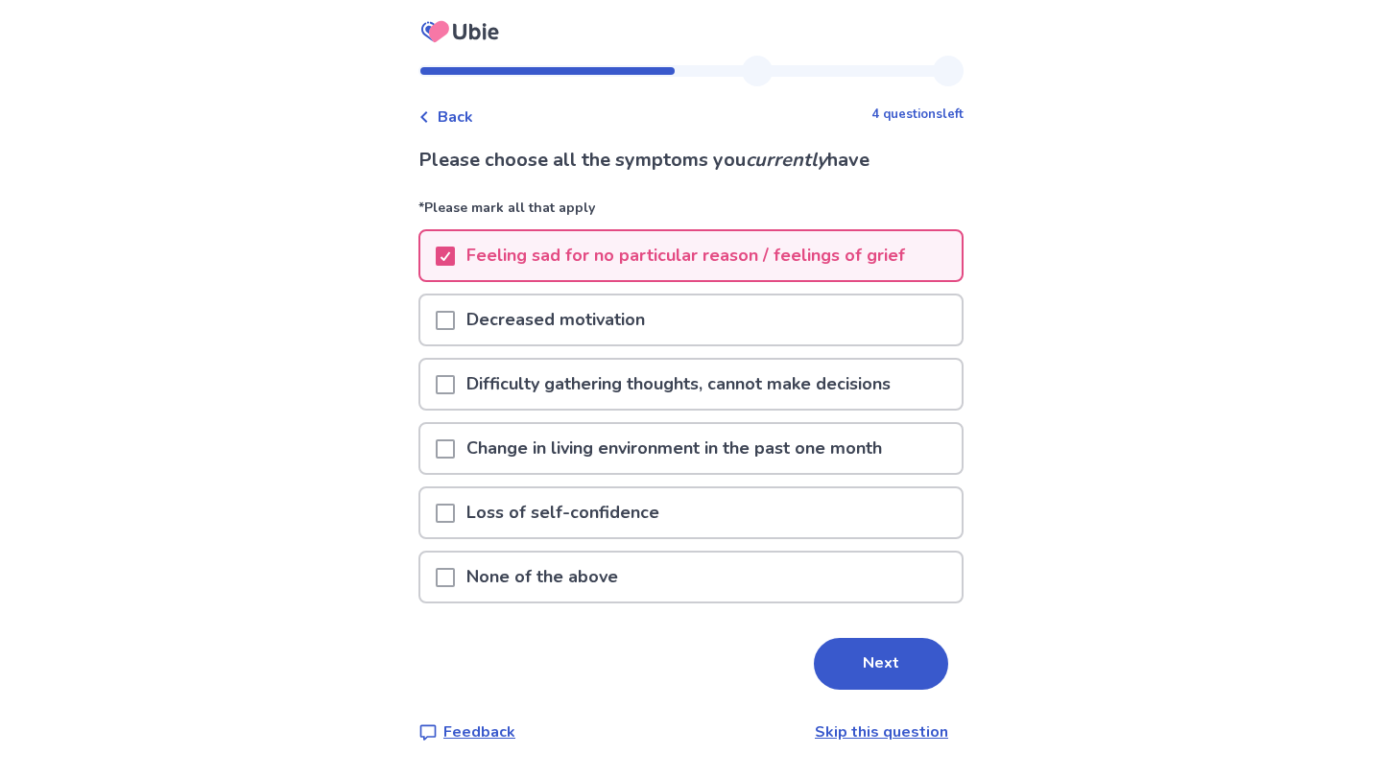
click at [893, 329] on div "Decreased motivation" at bounding box center [690, 320] width 541 height 49
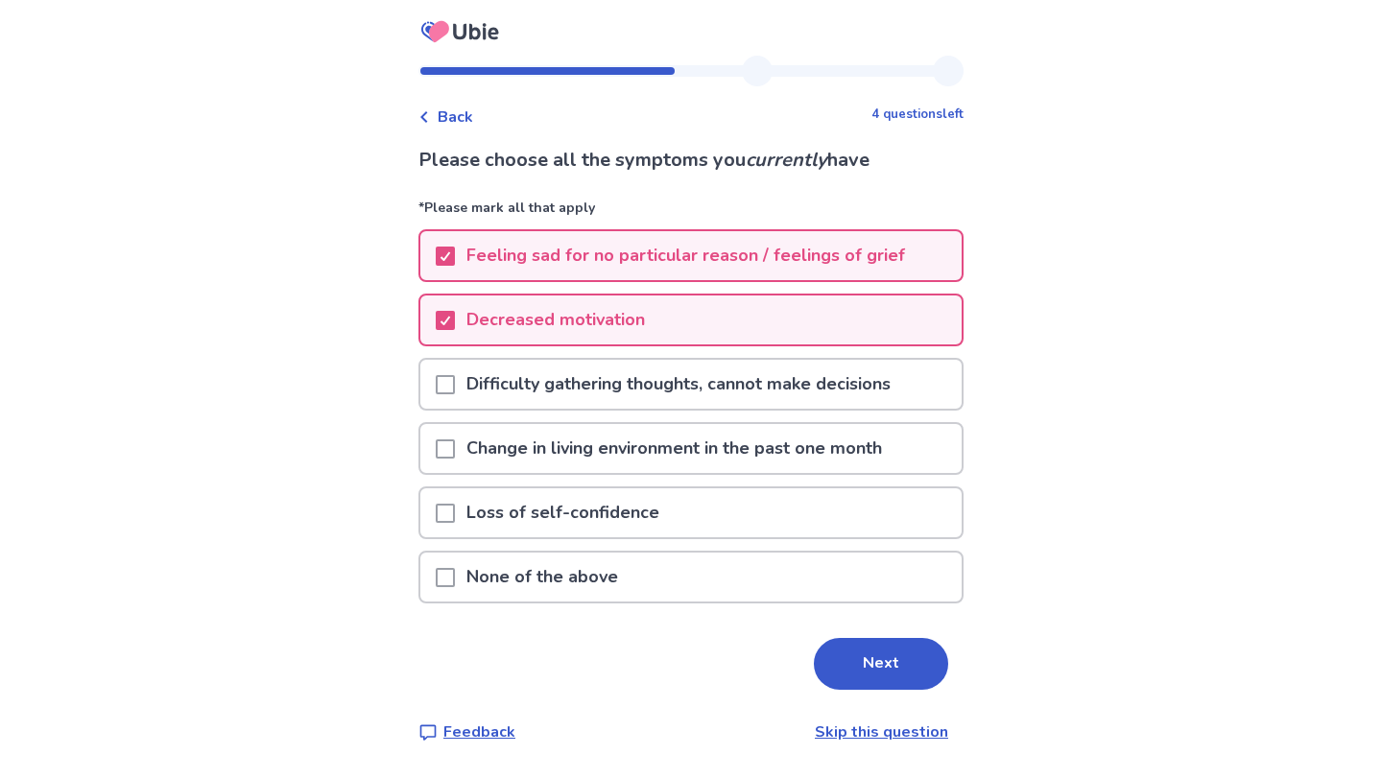
click at [928, 374] on div "Difficulty gathering thoughts, cannot make decisions" at bounding box center [690, 384] width 541 height 49
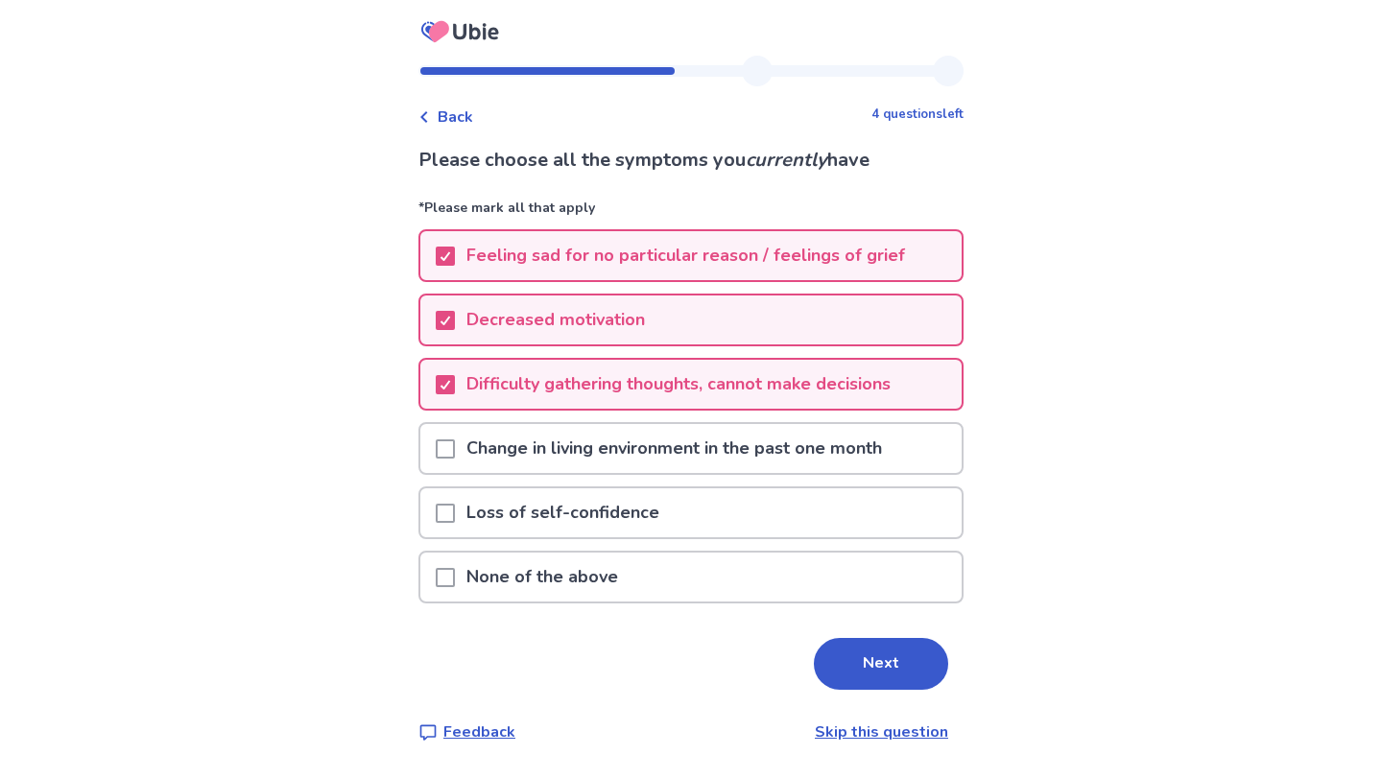
click at [917, 447] on div "Change in living environment in the past one month" at bounding box center [690, 448] width 541 height 49
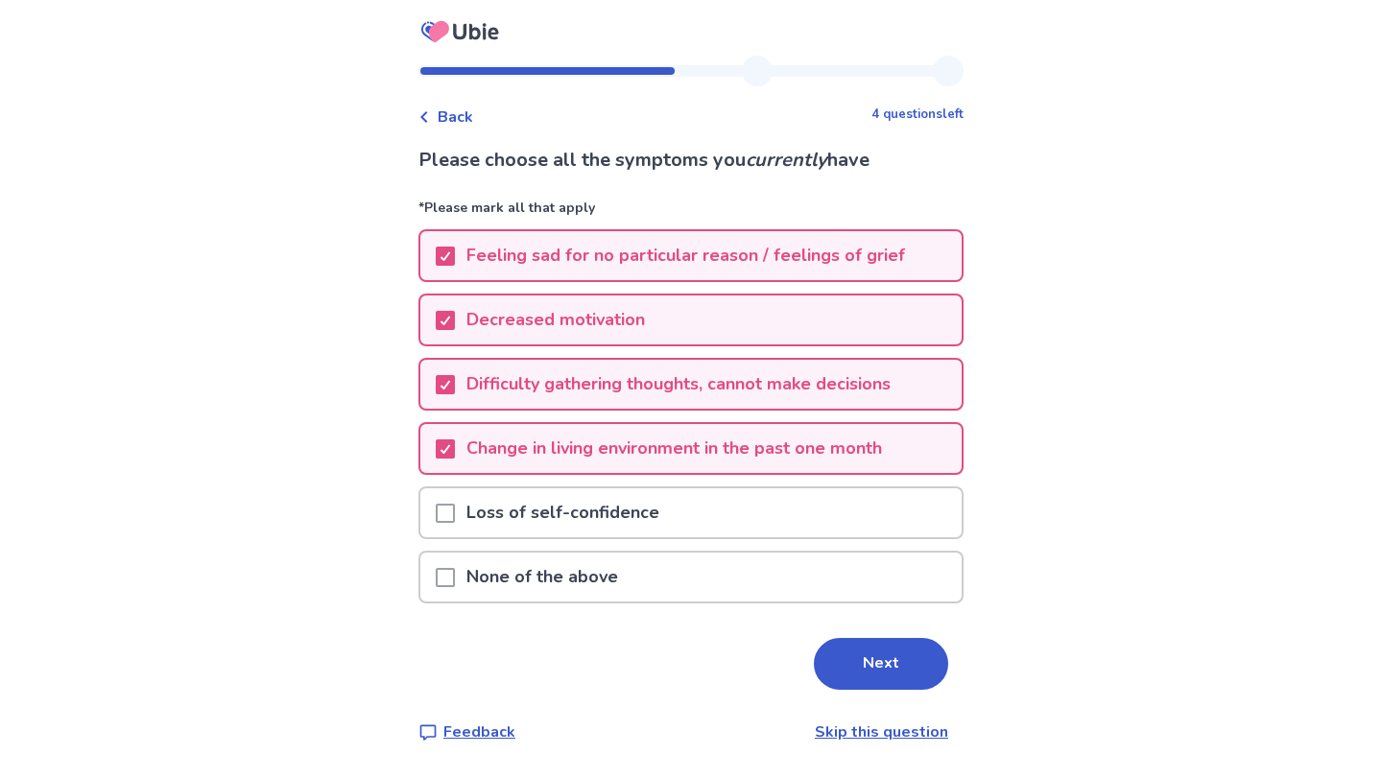
click at [882, 514] on div "Loss of self-confidence" at bounding box center [690, 513] width 541 height 49
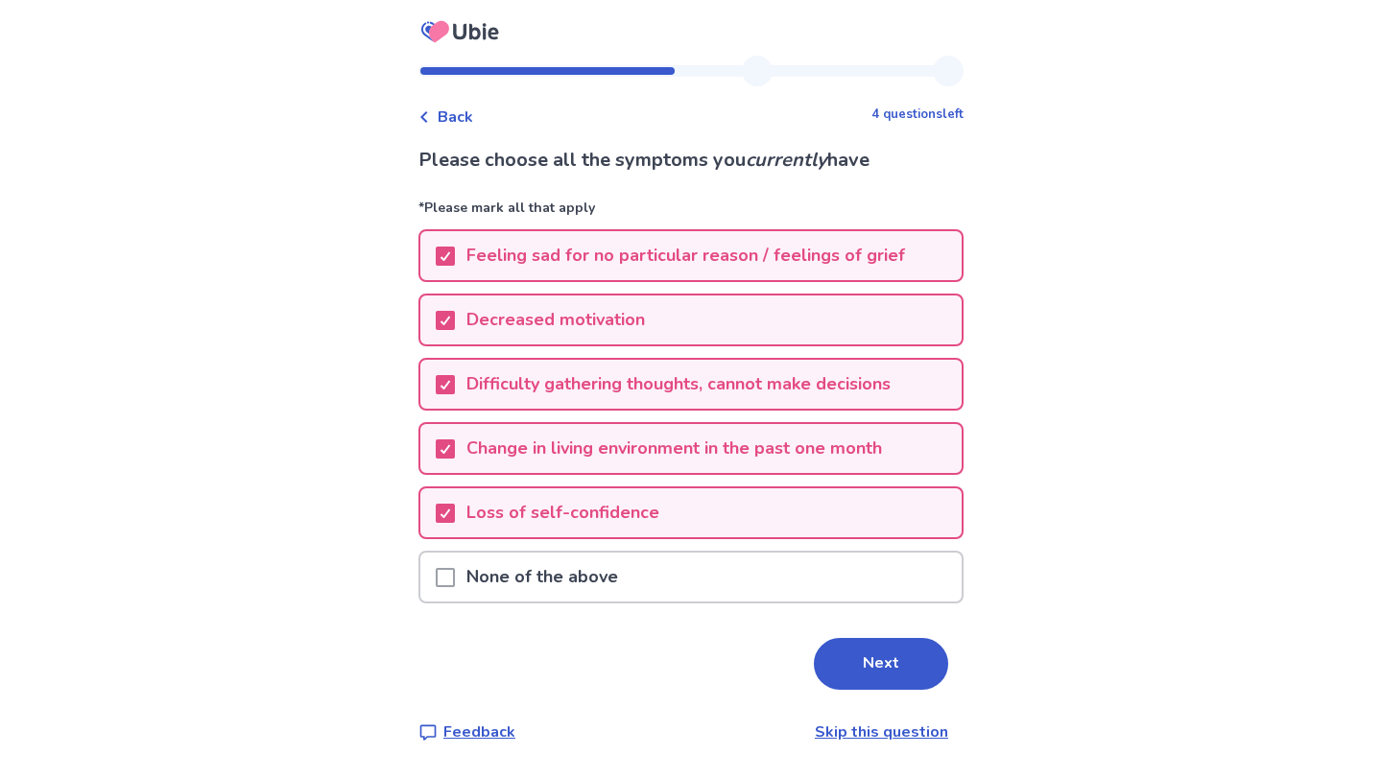
click at [874, 673] on button "Next" at bounding box center [881, 664] width 134 height 52
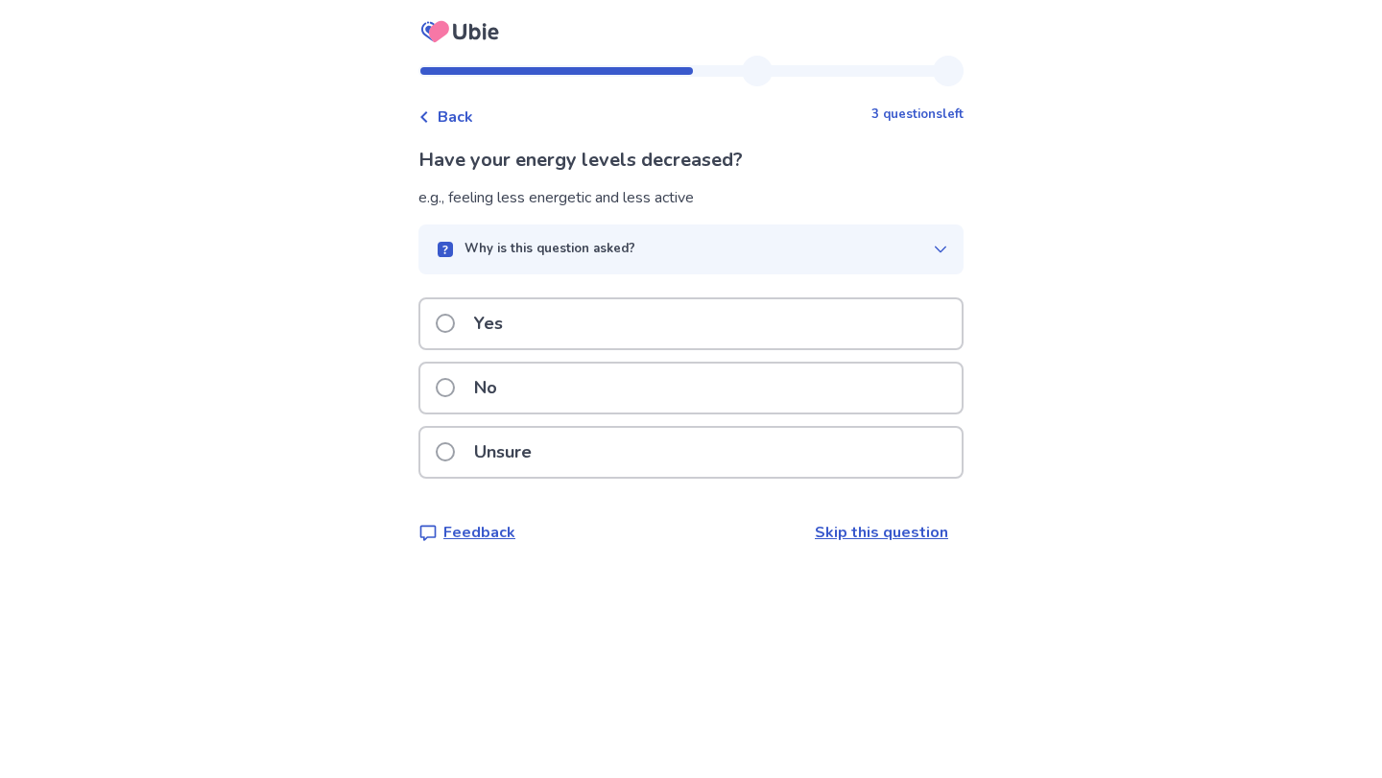
click at [670, 323] on div "Yes" at bounding box center [690, 323] width 541 height 49
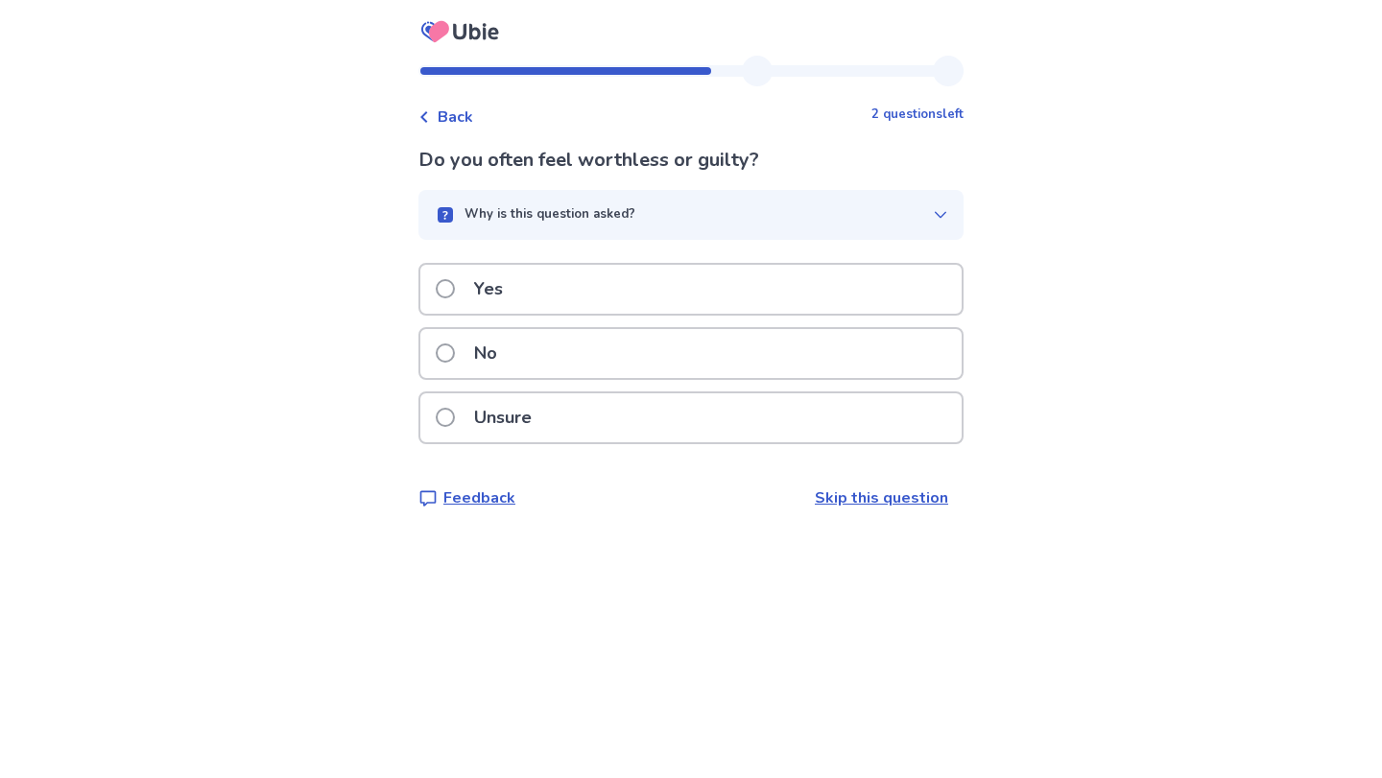
click at [768, 299] on div "Yes" at bounding box center [690, 289] width 541 height 49
click at [702, 417] on div "Unsure" at bounding box center [690, 418] width 541 height 49
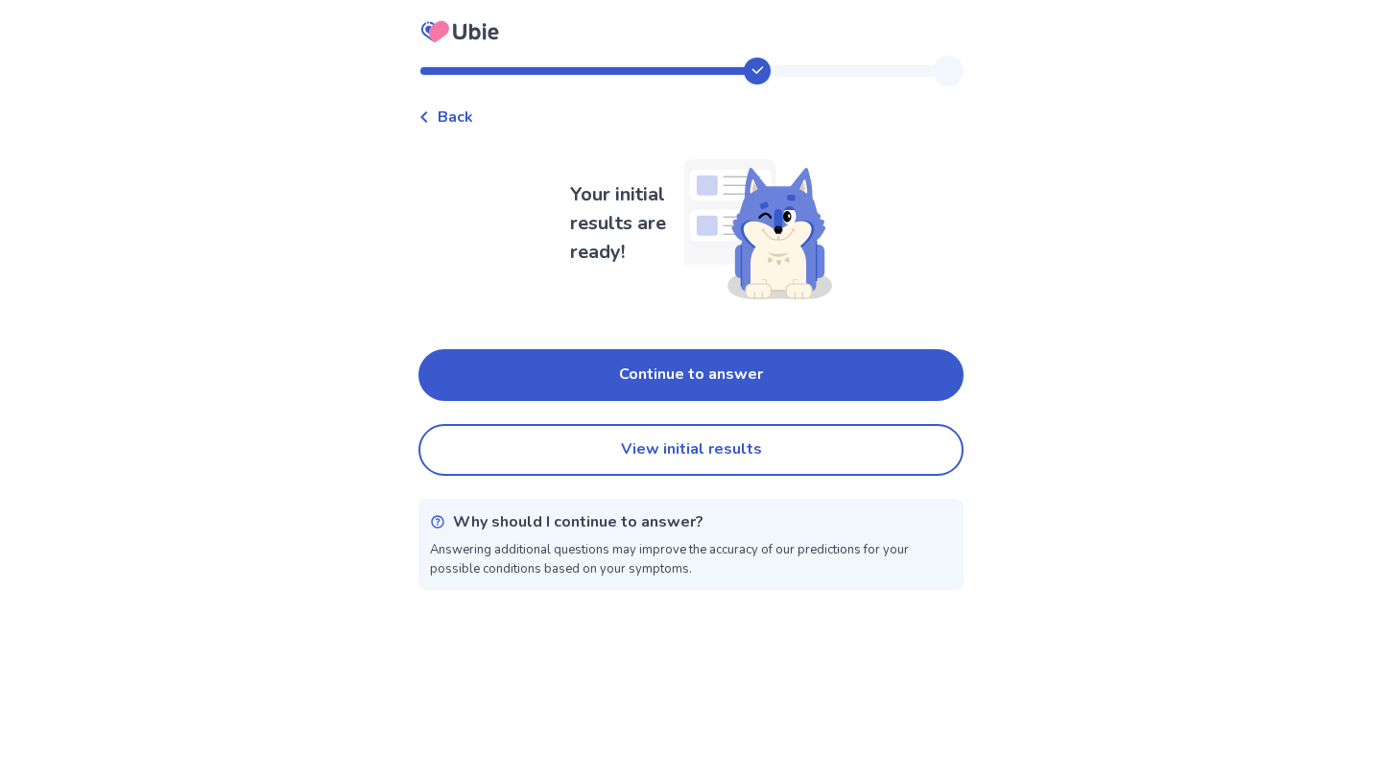
click at [755, 375] on button "Continue to answer" at bounding box center [690, 375] width 545 height 52
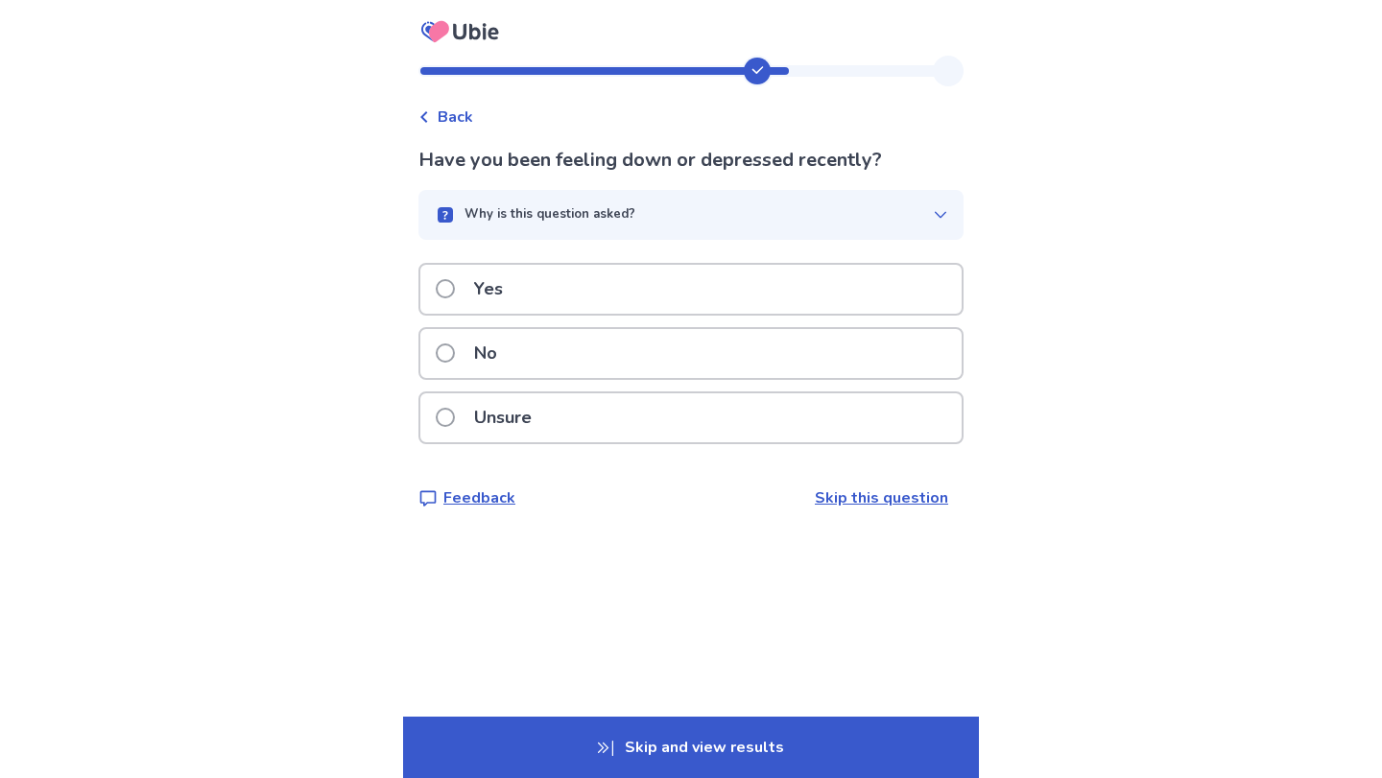
click at [828, 300] on div "Yes" at bounding box center [690, 289] width 541 height 49
click at [827, 299] on div "Yes" at bounding box center [690, 289] width 541 height 49
click at [739, 429] on div "Unsure" at bounding box center [690, 418] width 541 height 49
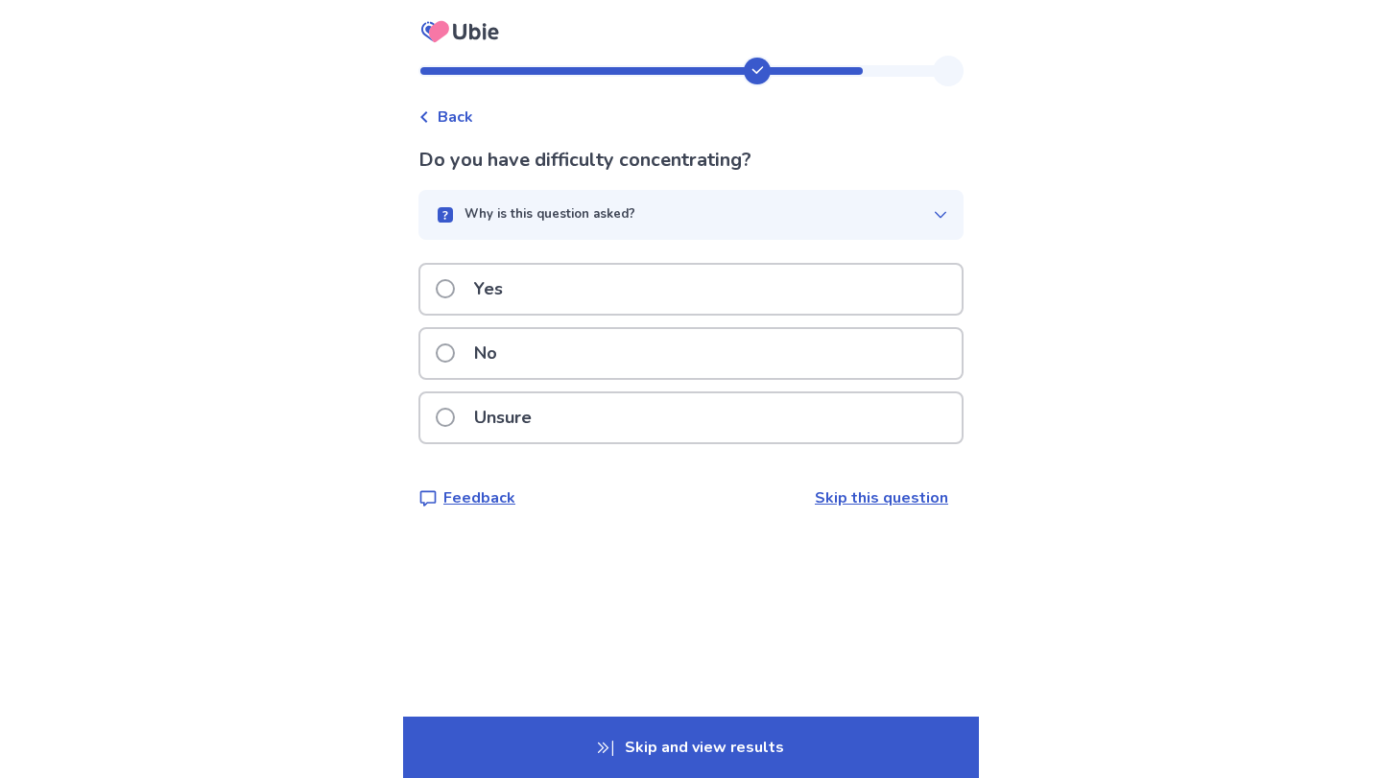
click at [789, 298] on div "Yes" at bounding box center [690, 289] width 541 height 49
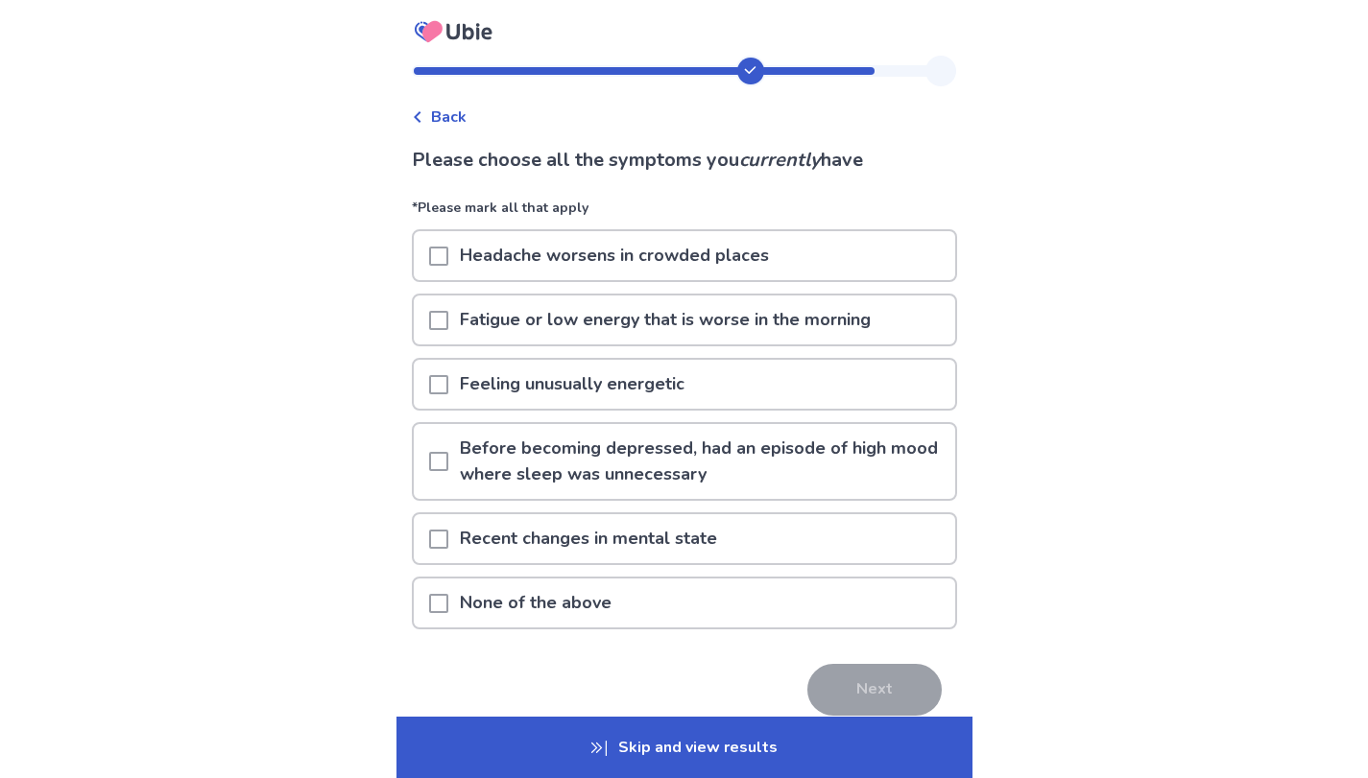
click at [750, 330] on p "Fatigue or low energy that is worse in the morning" at bounding box center [665, 320] width 434 height 49
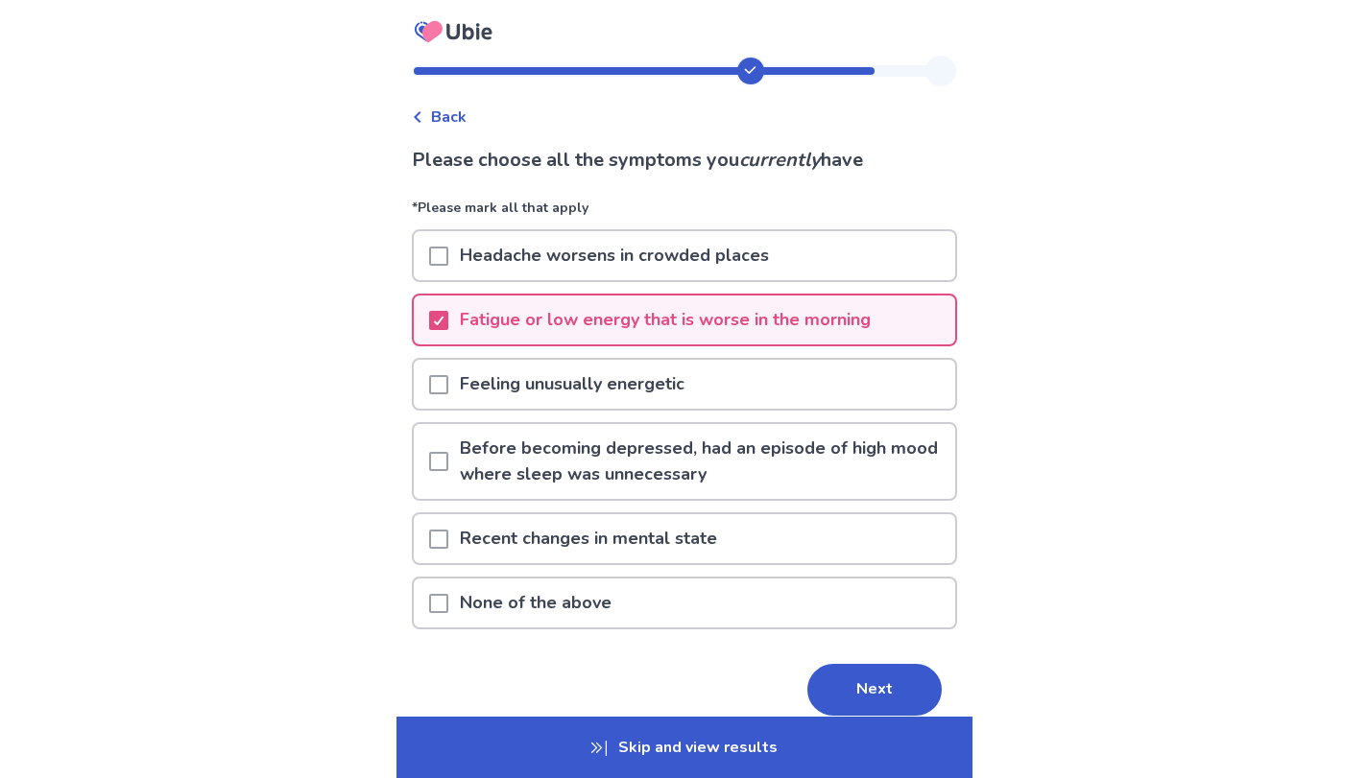
click at [696, 399] on p "Feeling unusually energetic" at bounding box center [572, 384] width 248 height 49
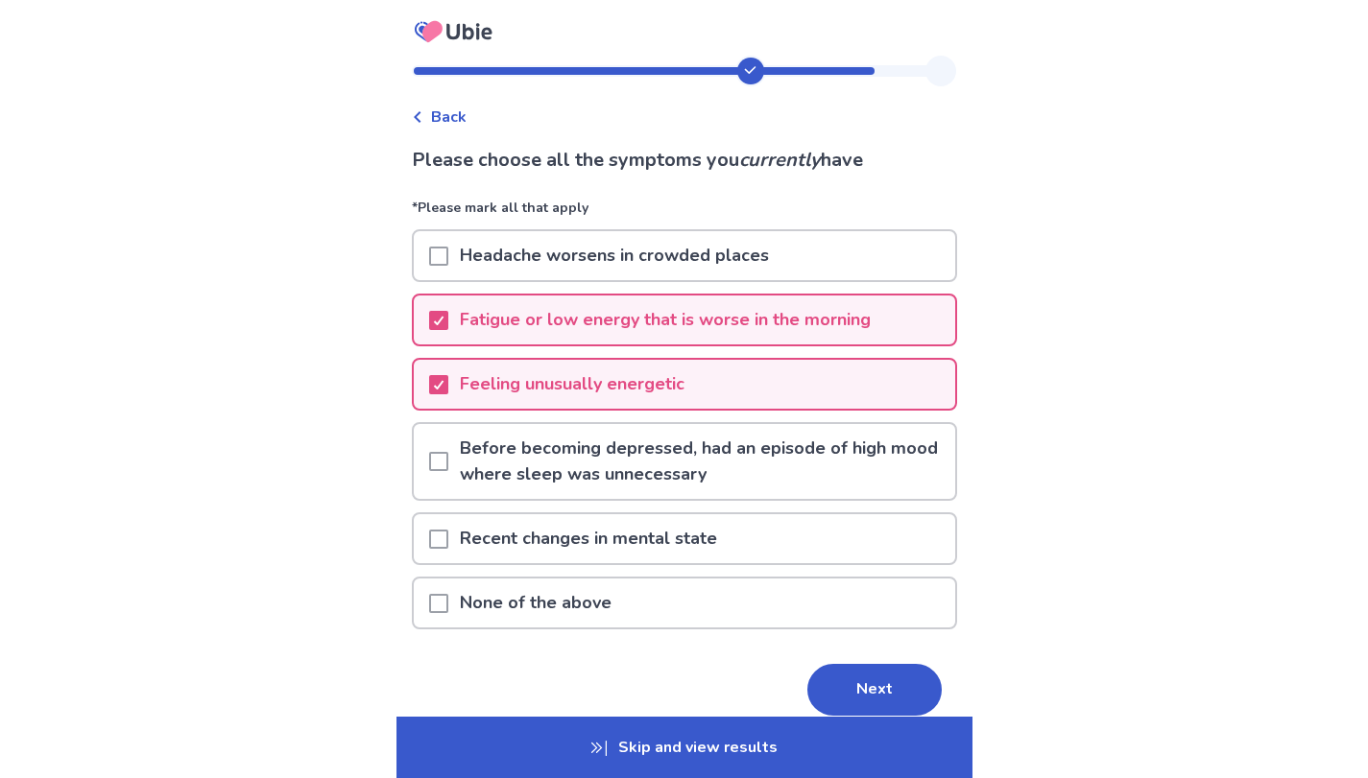
click at [669, 455] on p "Before becoming depressed, had an episode of high mood where sleep was unnecess…" at bounding box center [701, 461] width 507 height 75
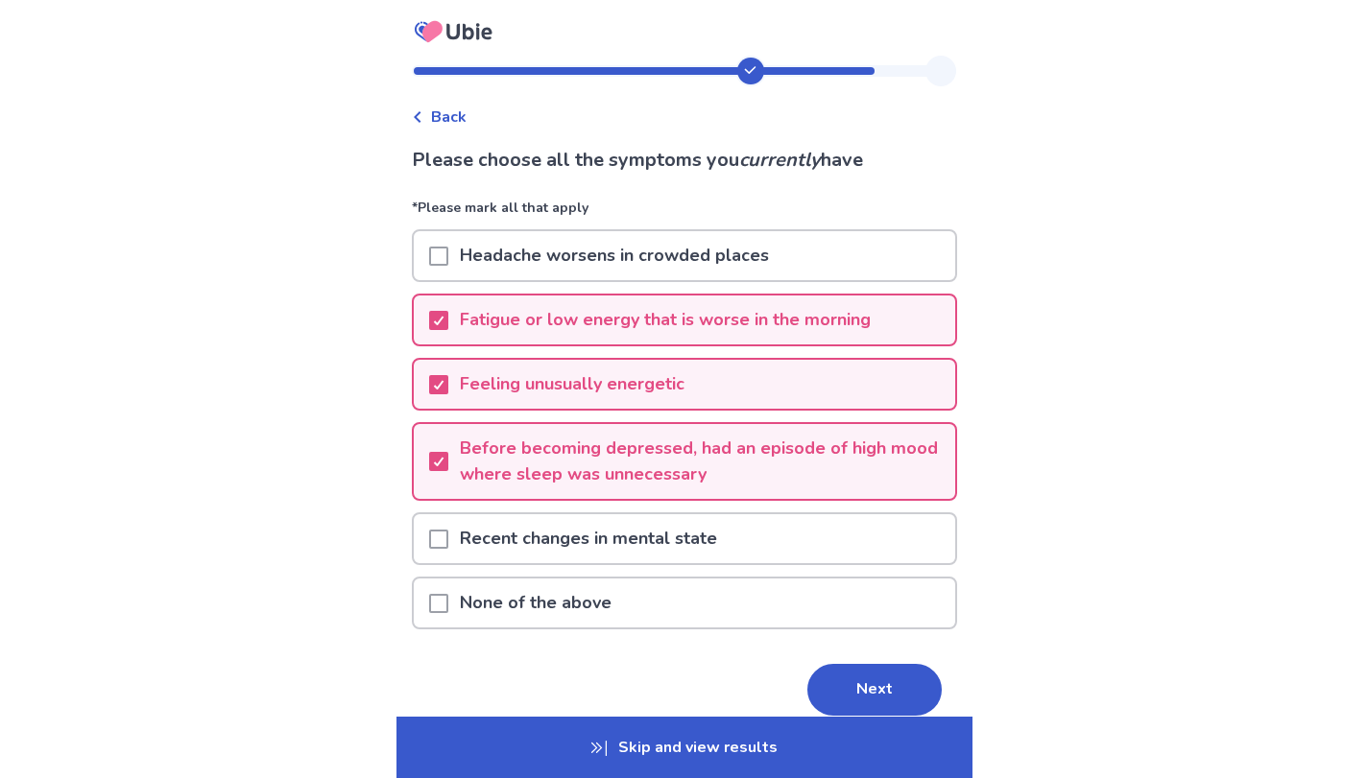
click at [679, 532] on p "Recent changes in mental state" at bounding box center [588, 538] width 280 height 49
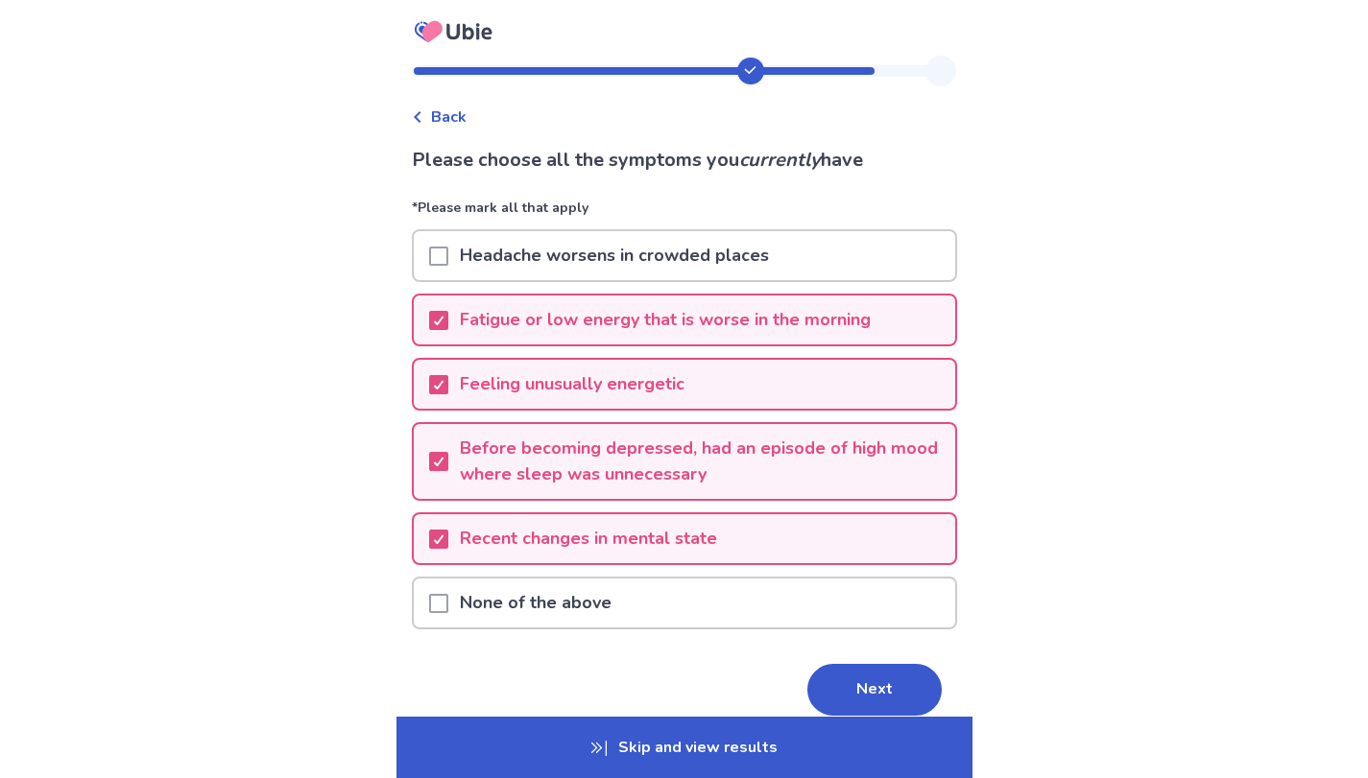
click at [848, 688] on button "Next" at bounding box center [874, 690] width 134 height 52
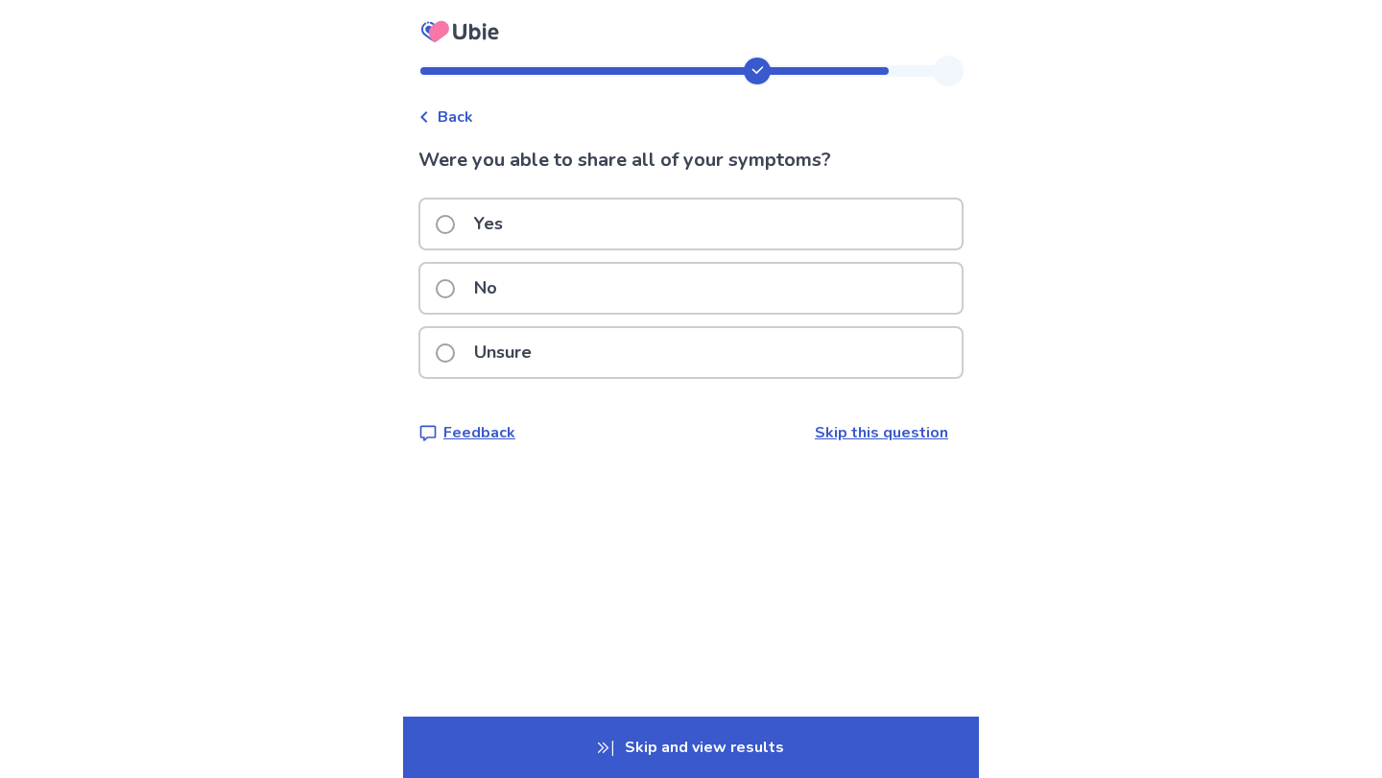
click at [798, 345] on div "Unsure" at bounding box center [690, 352] width 541 height 49
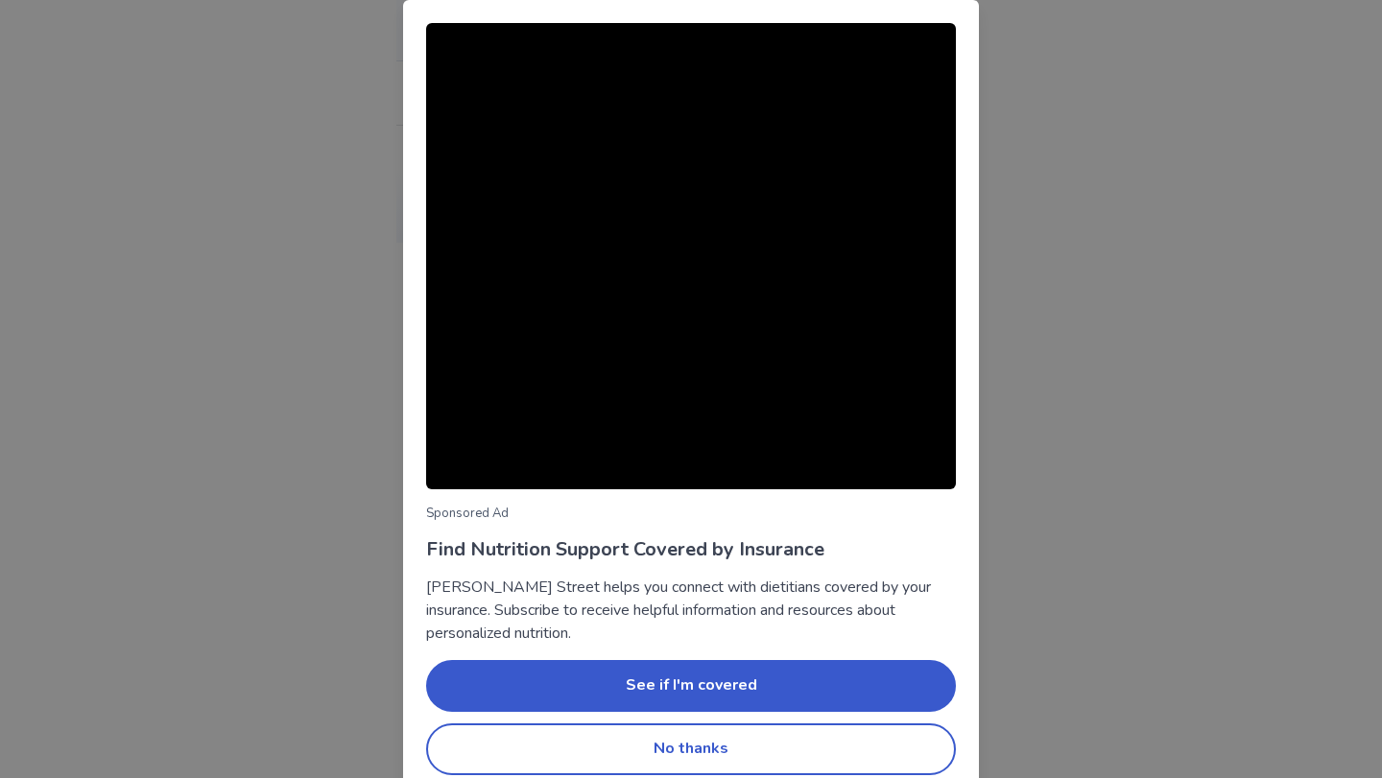
click at [793, 742] on button "No thanks" at bounding box center [691, 750] width 530 height 52
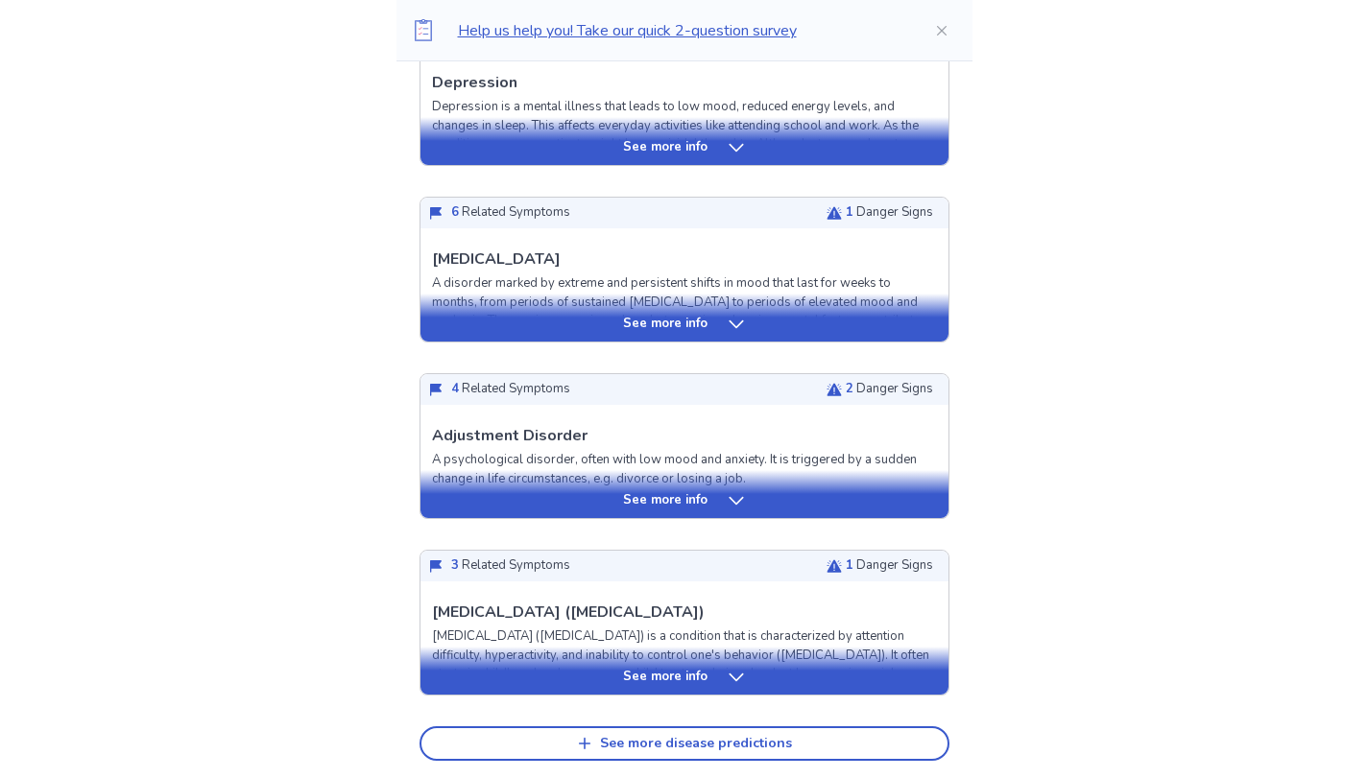
scroll to position [657, 0]
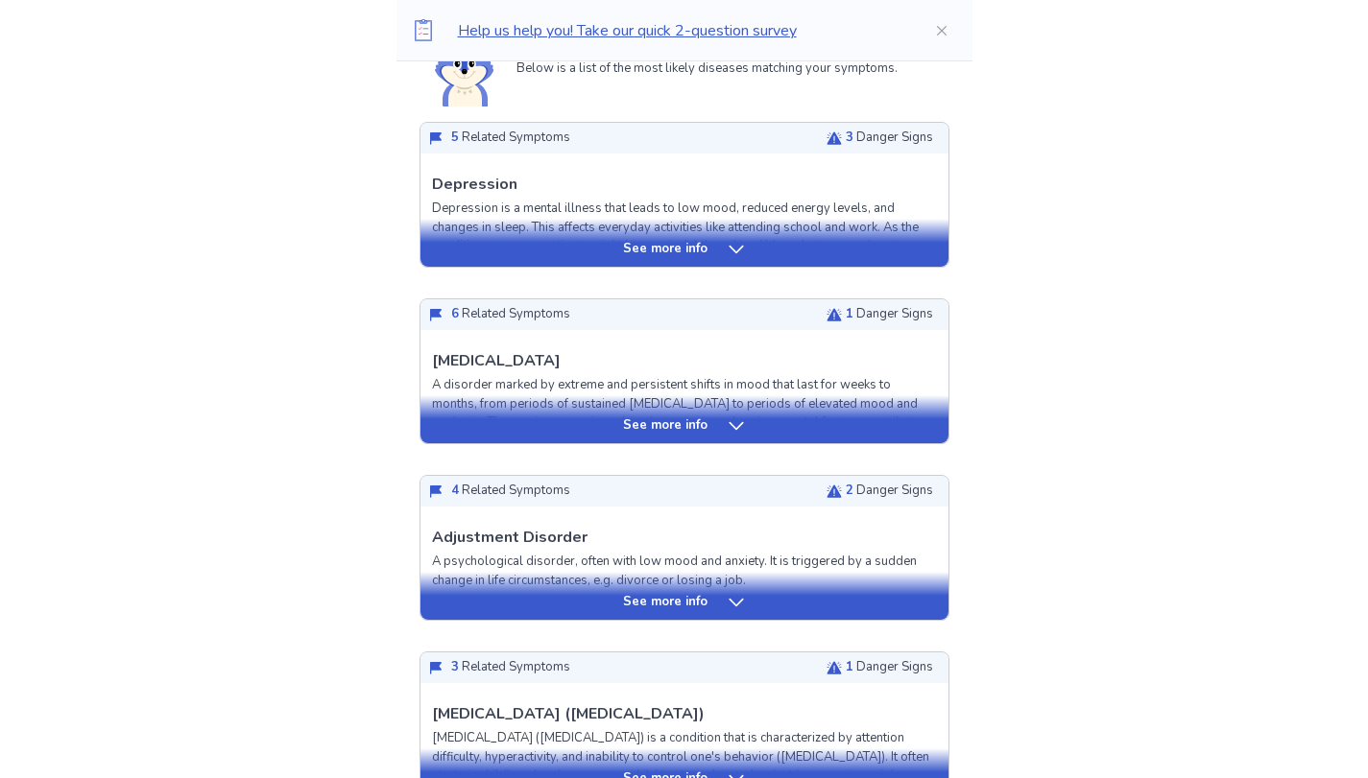
click at [826, 318] on icon at bounding box center [833, 314] width 15 height 12
click at [692, 432] on p "See more info" at bounding box center [665, 426] width 84 height 19
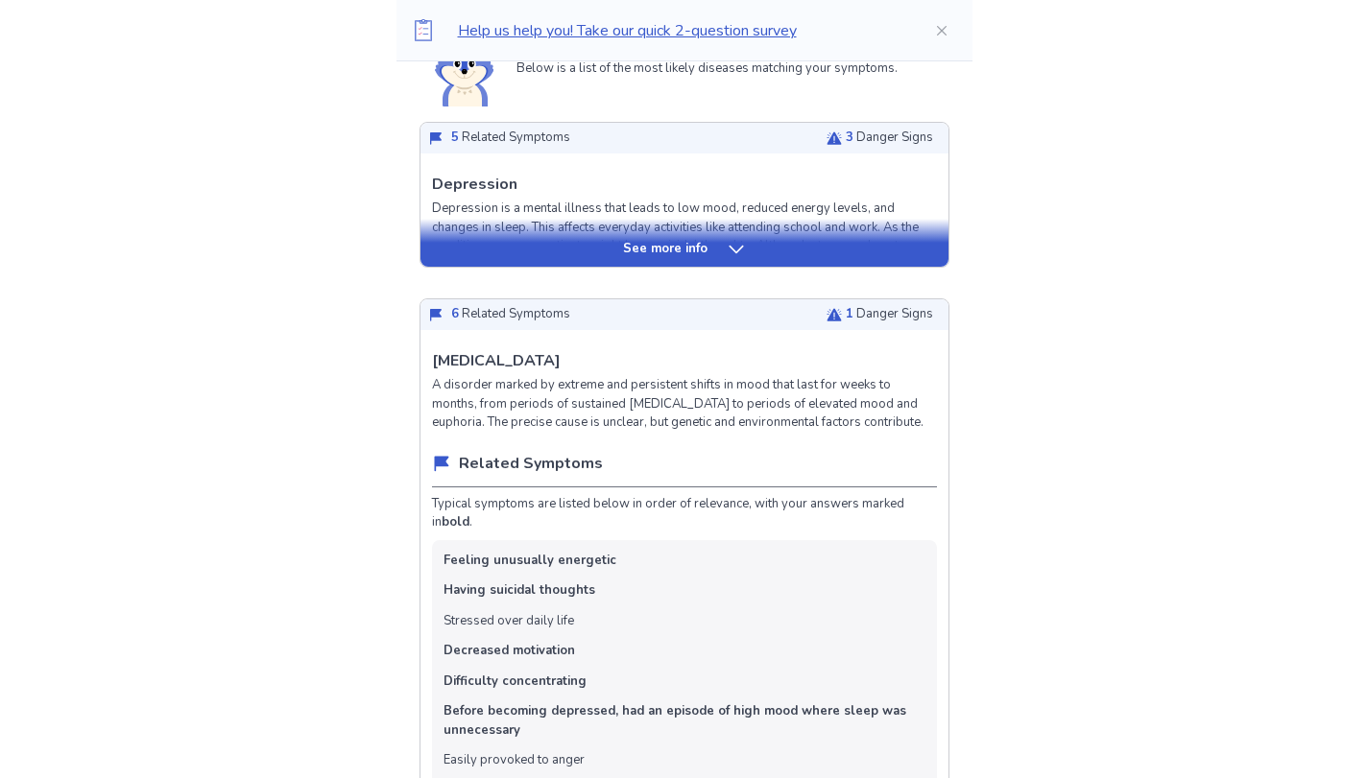
scroll to position [1338, 0]
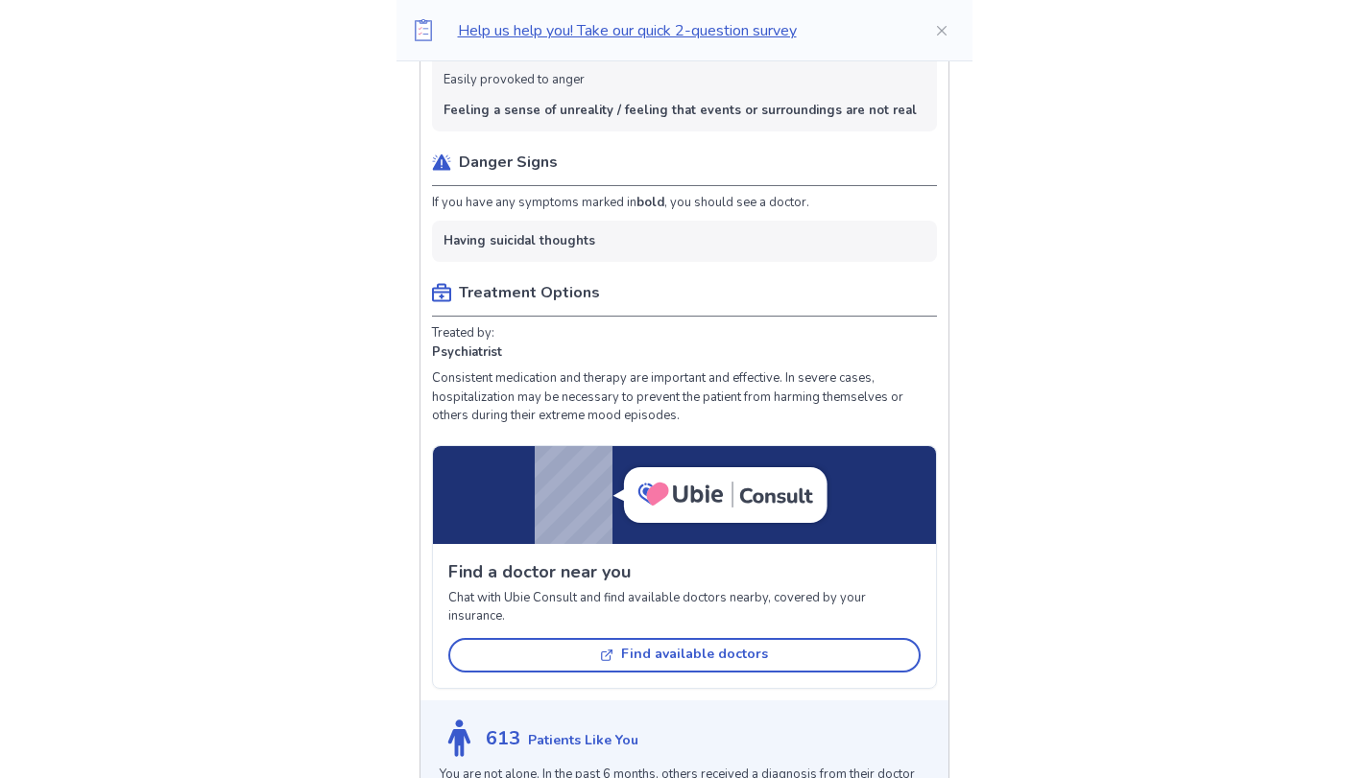
drag, startPoint x: 1367, startPoint y: 239, endPoint x: 1381, endPoint y: 209, distance: 33.1
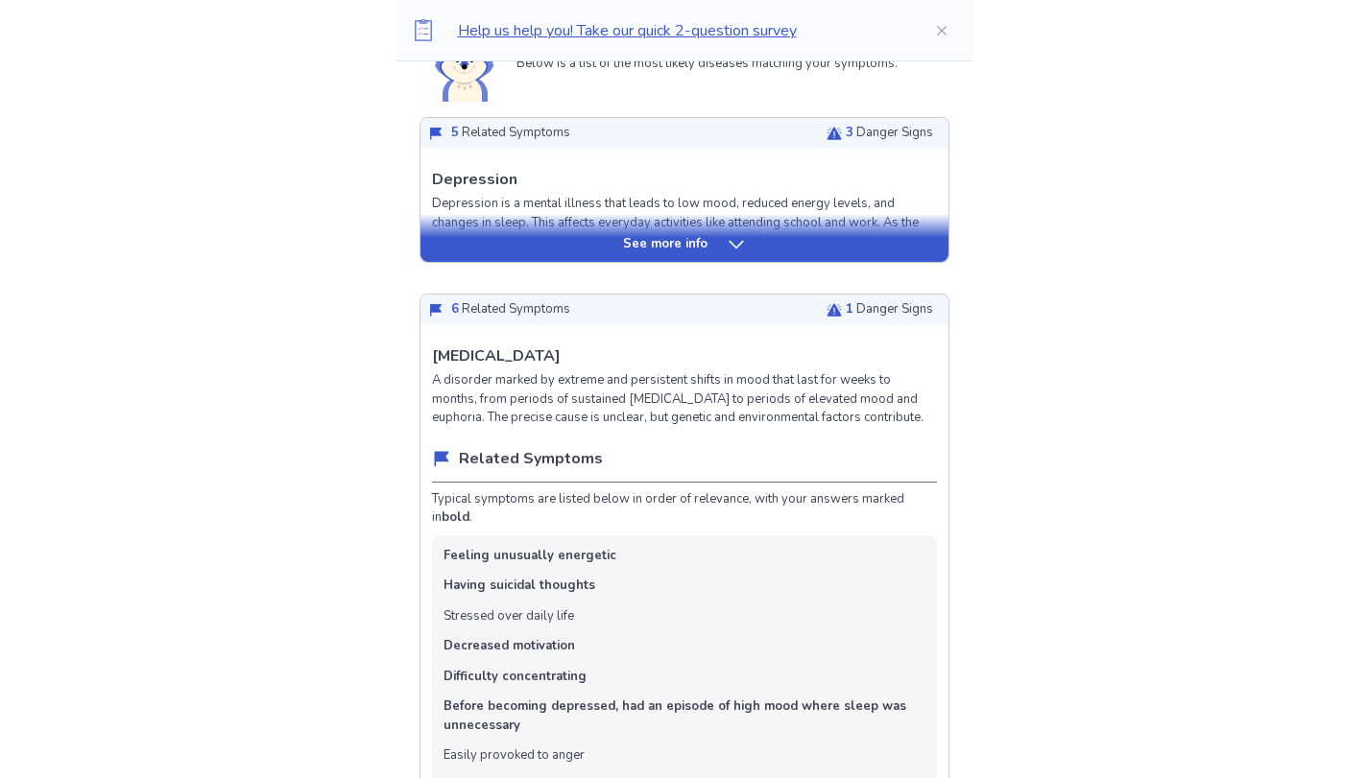
scroll to position [449, 0]
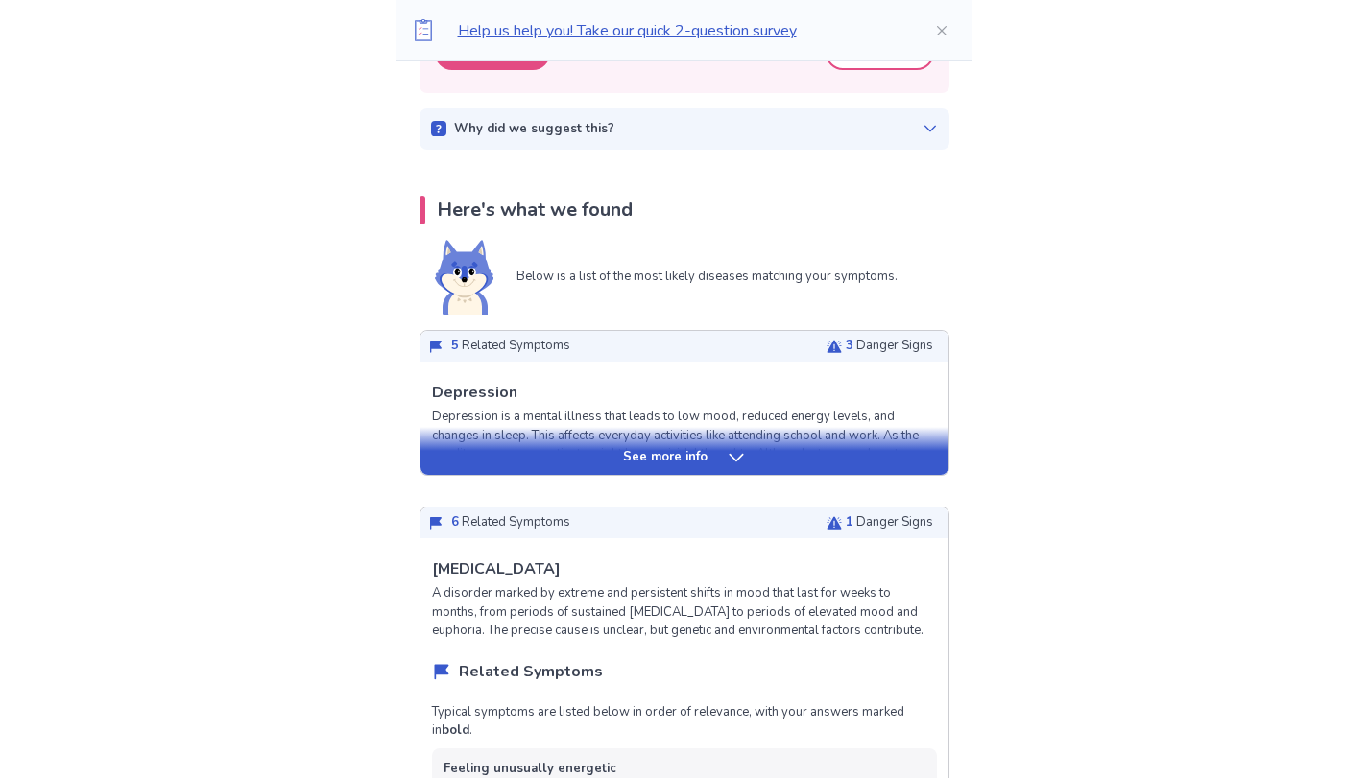
click at [727, 456] on icon at bounding box center [736, 457] width 19 height 19
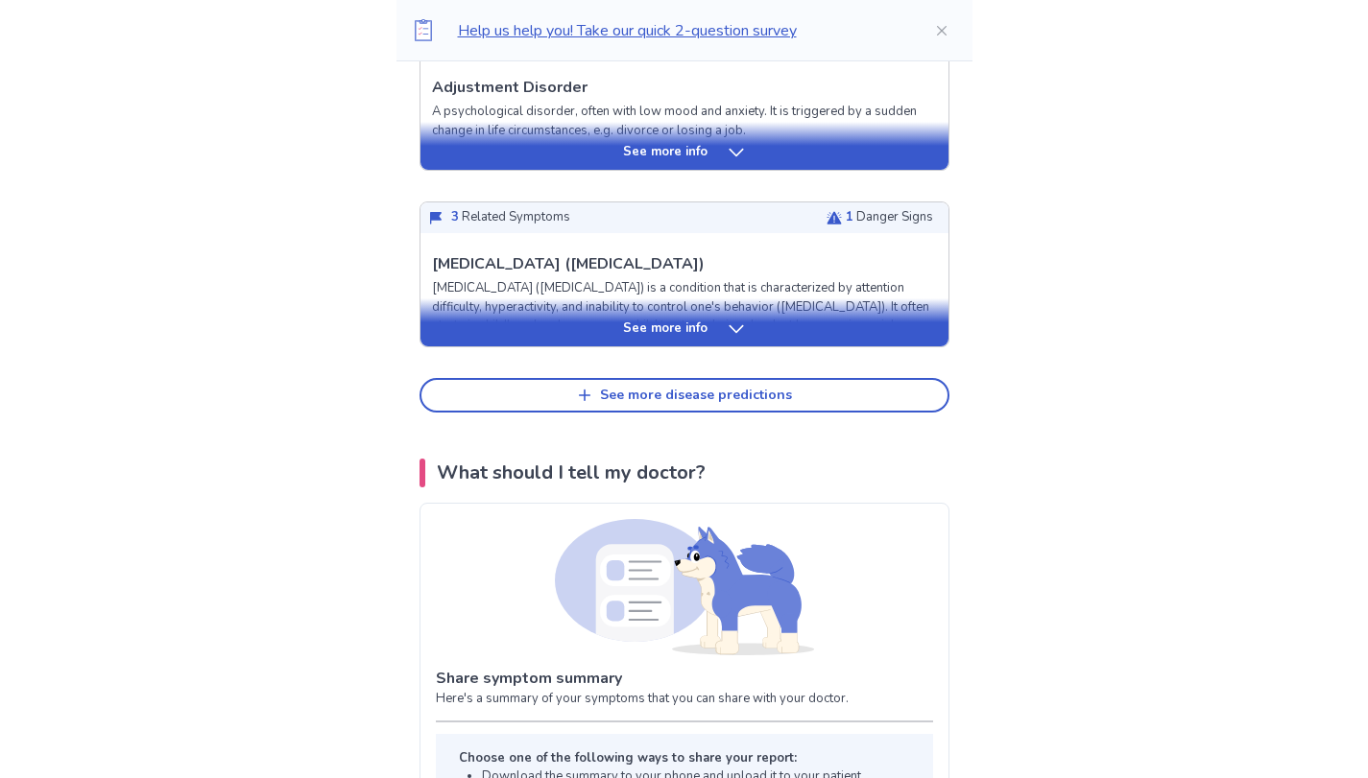
scroll to position [3117, 0]
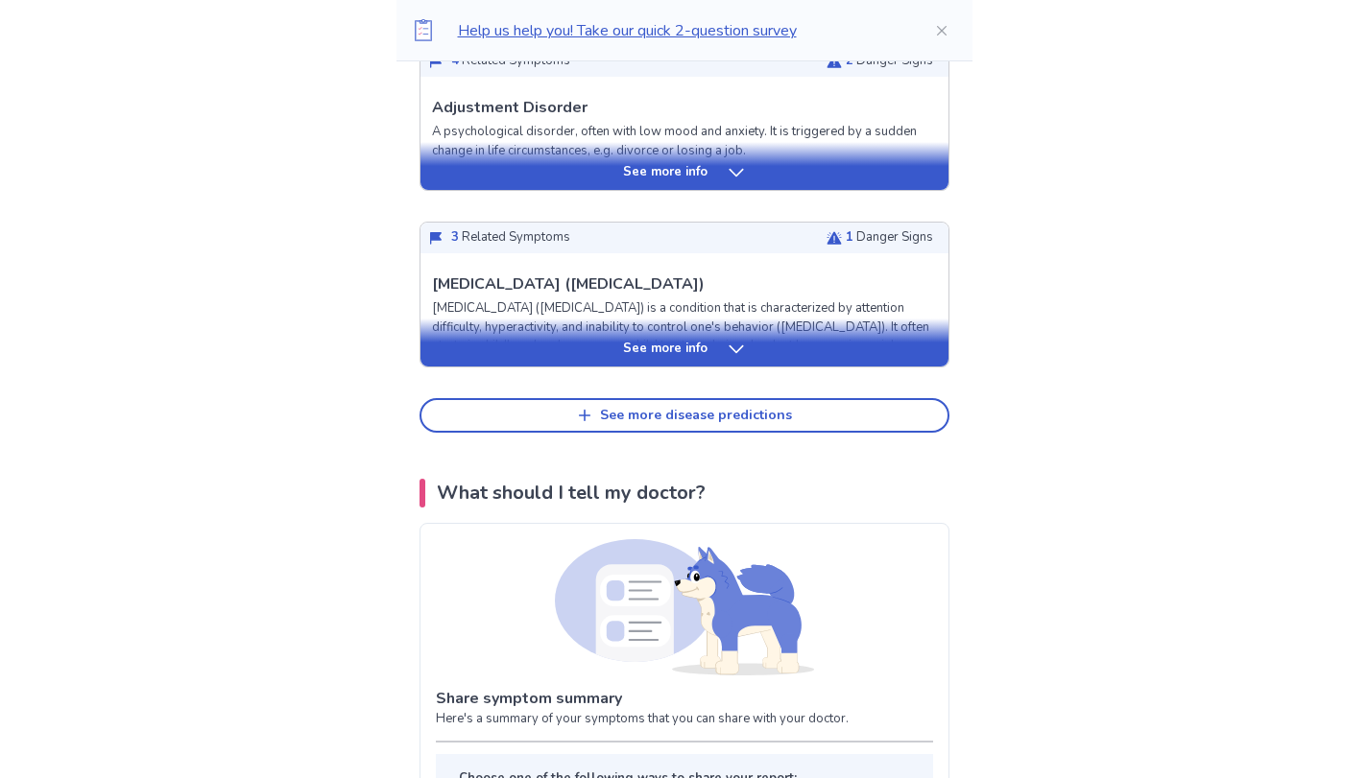
click at [676, 359] on p "See more info" at bounding box center [665, 349] width 84 height 19
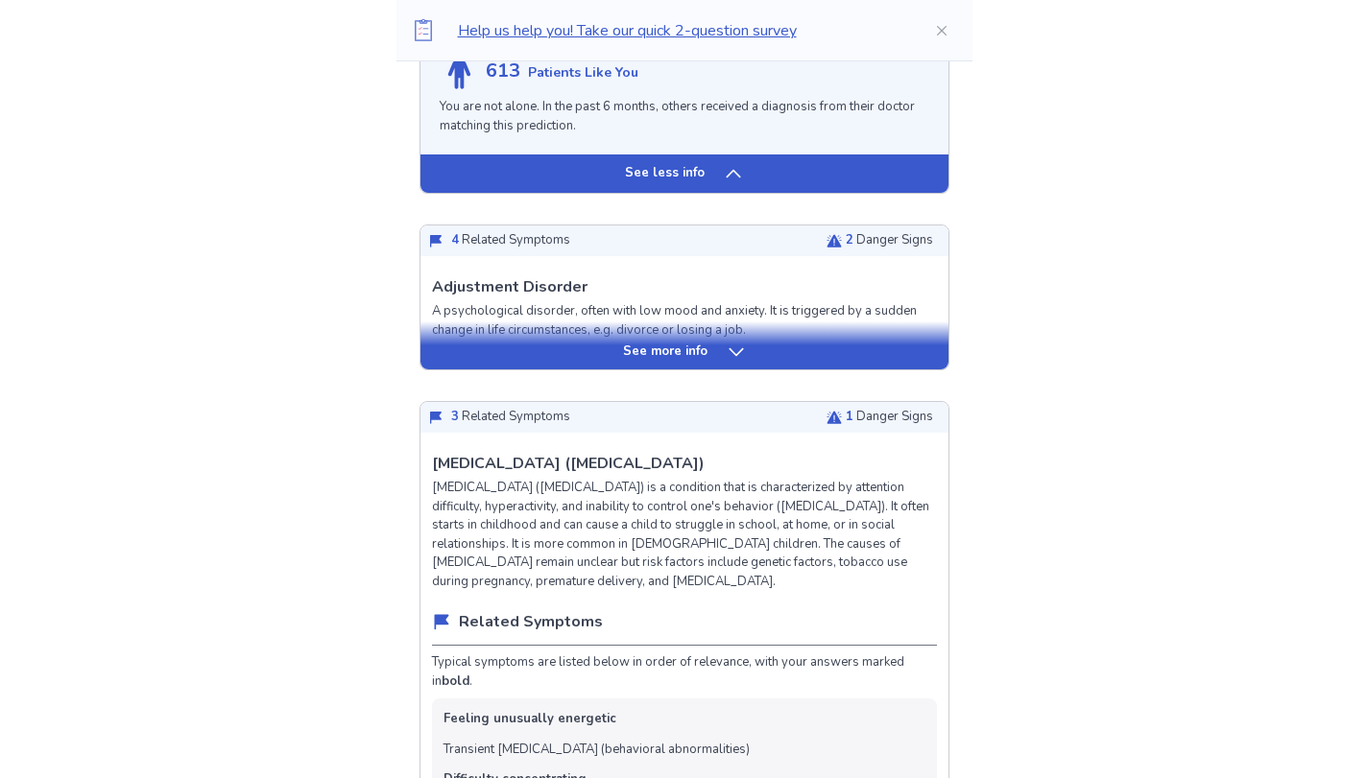
scroll to position [2950, 0]
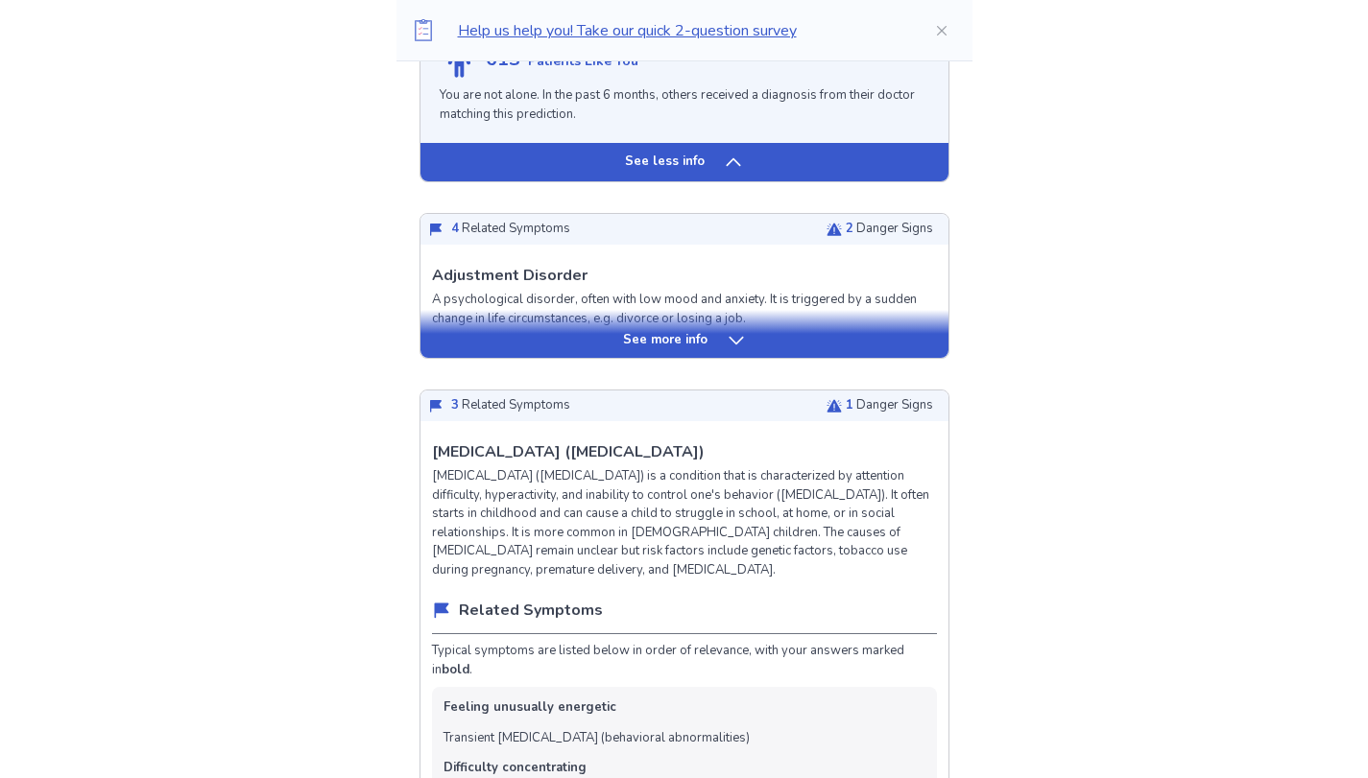
click at [664, 350] on p "See more info" at bounding box center [665, 340] width 84 height 19
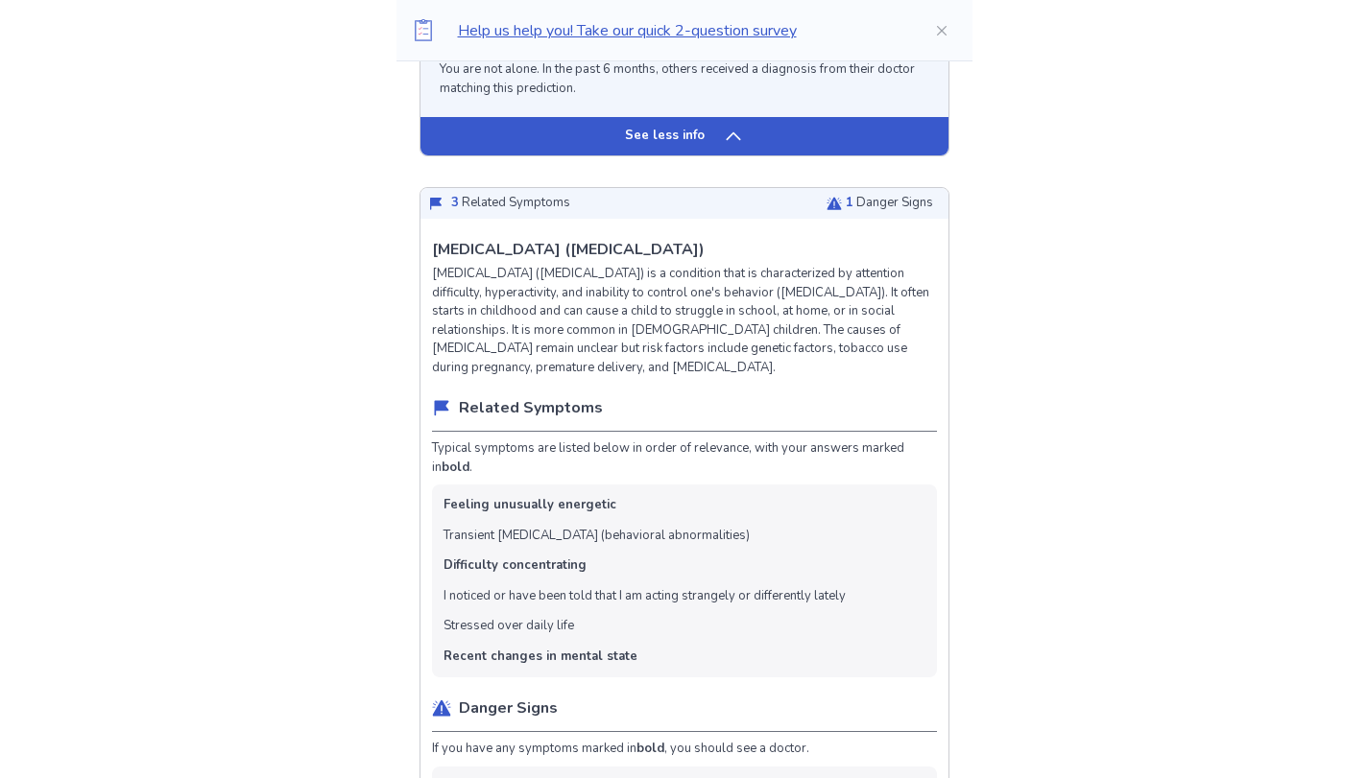
scroll to position [4168, 0]
